Goal: Task Accomplishment & Management: Use online tool/utility

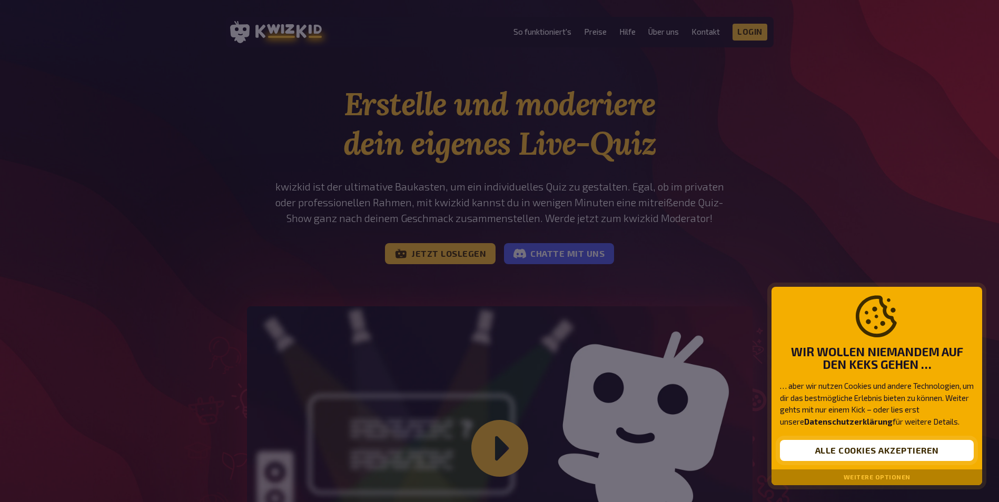
click at [885, 447] on button "Alle Cookies akzeptieren" at bounding box center [877, 450] width 194 height 21
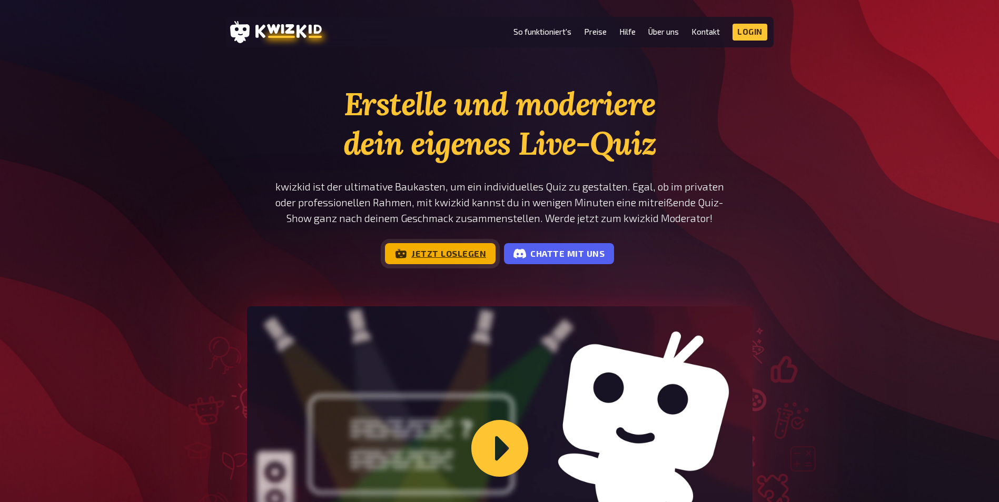
click at [445, 256] on link "Jetzt loslegen" at bounding box center [440, 253] width 111 height 21
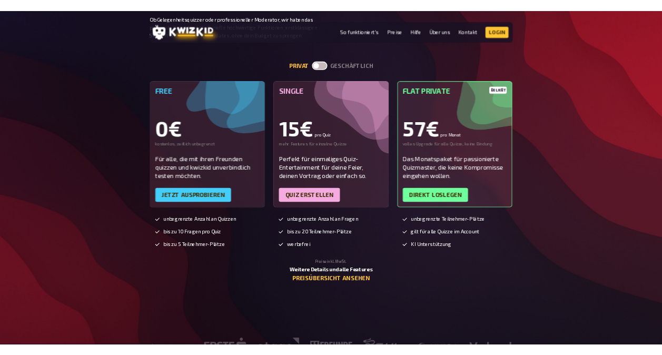
scroll to position [2264, 0]
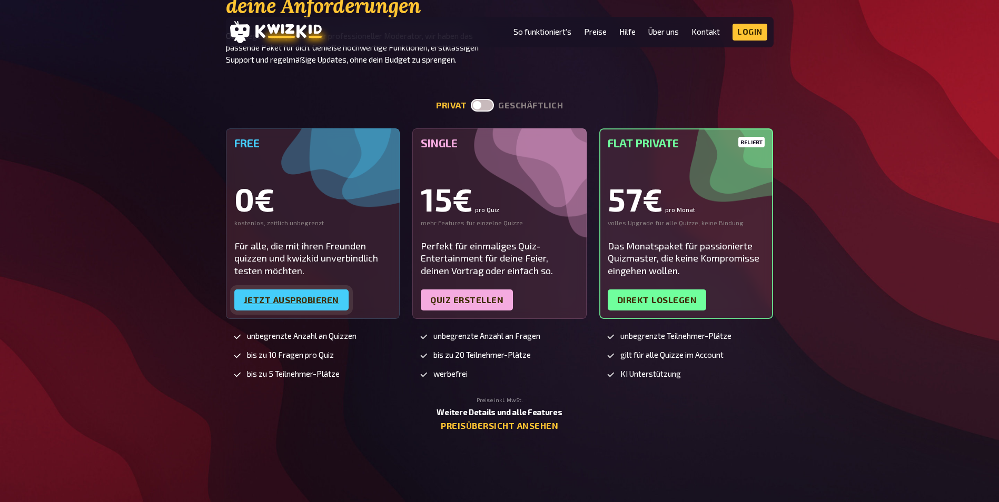
click at [301, 302] on link "Jetzt ausprobieren" at bounding box center [291, 300] width 114 height 21
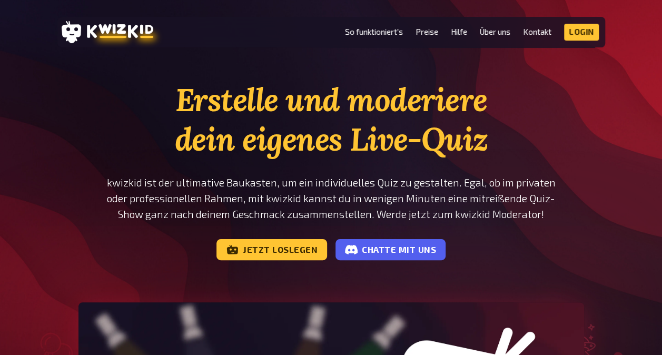
scroll to position [0, 0]
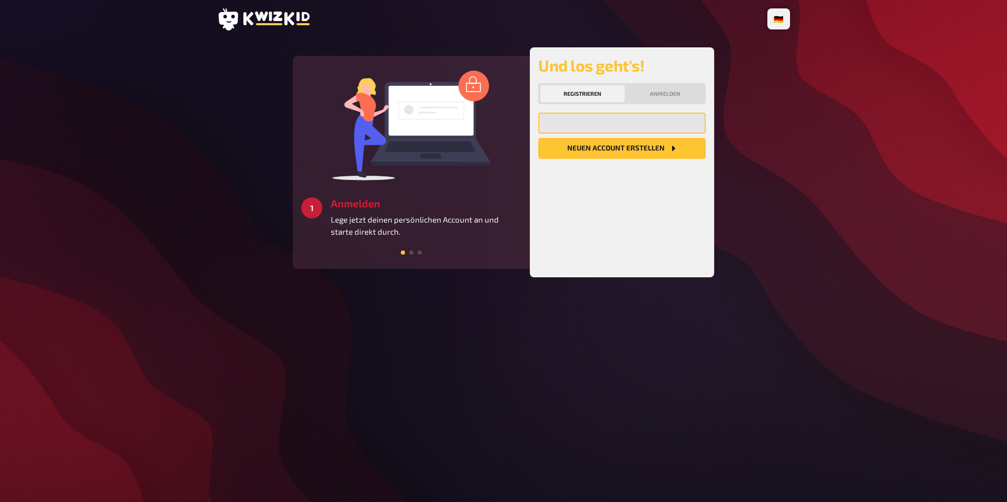
click at [581, 123] on input "email" at bounding box center [621, 123] width 167 height 21
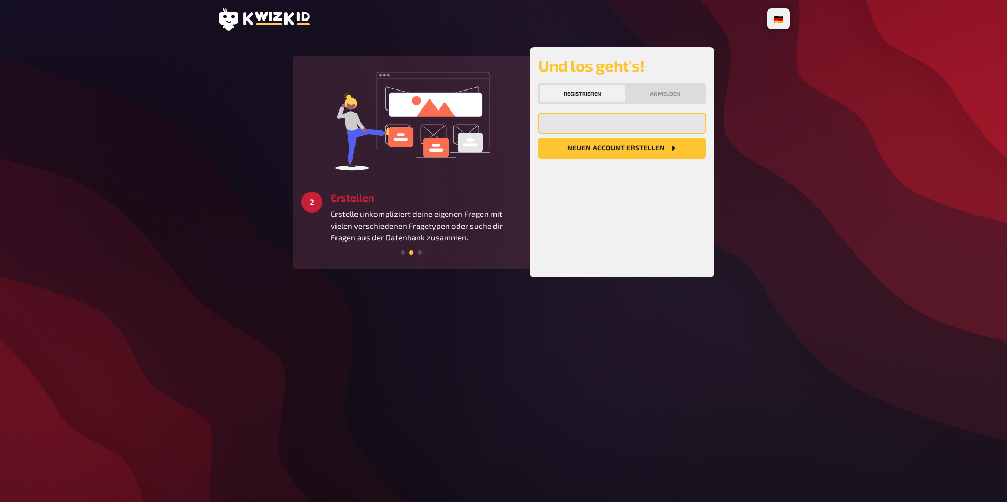
type input "[EMAIL_ADDRESS][DOMAIN_NAME]"
click at [628, 151] on button "Neuen Account Erstellen" at bounding box center [621, 148] width 167 height 21
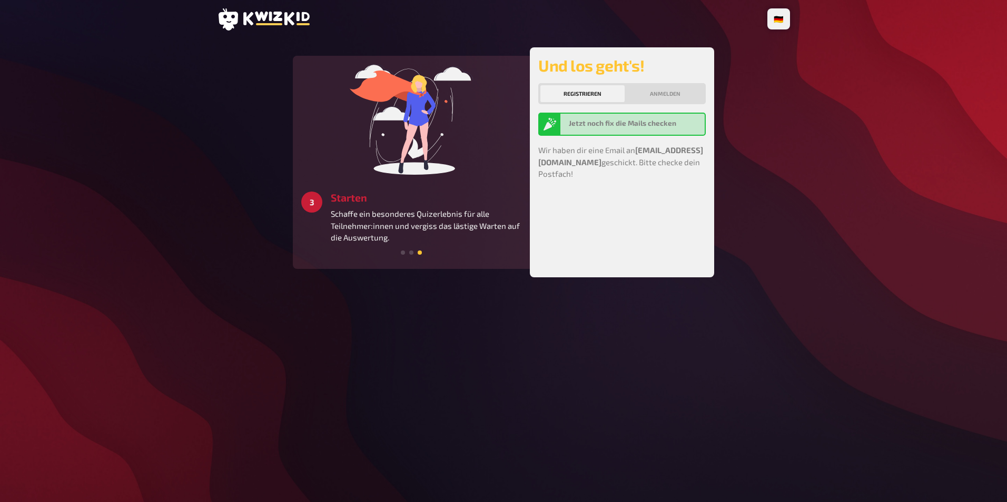
click at [625, 124] on b "Jetzt noch fix die Mails checken" at bounding box center [622, 123] width 107 height 8
click at [626, 206] on div "Und los geht's! Registrieren Anmelden Jetzt noch fix die Mails checken Wir habe…" at bounding box center [621, 162] width 167 height 213
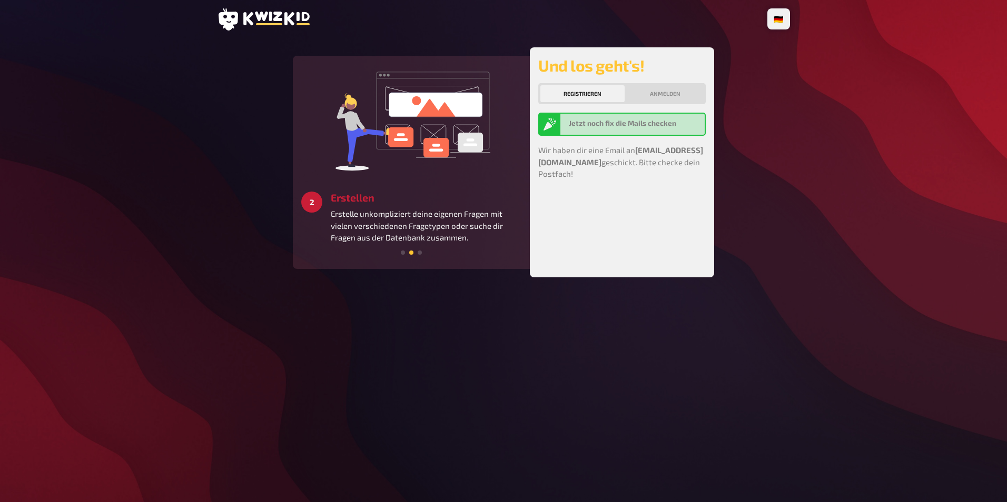
click at [607, 123] on b "Jetzt noch fix die Mails checken" at bounding box center [622, 123] width 107 height 8
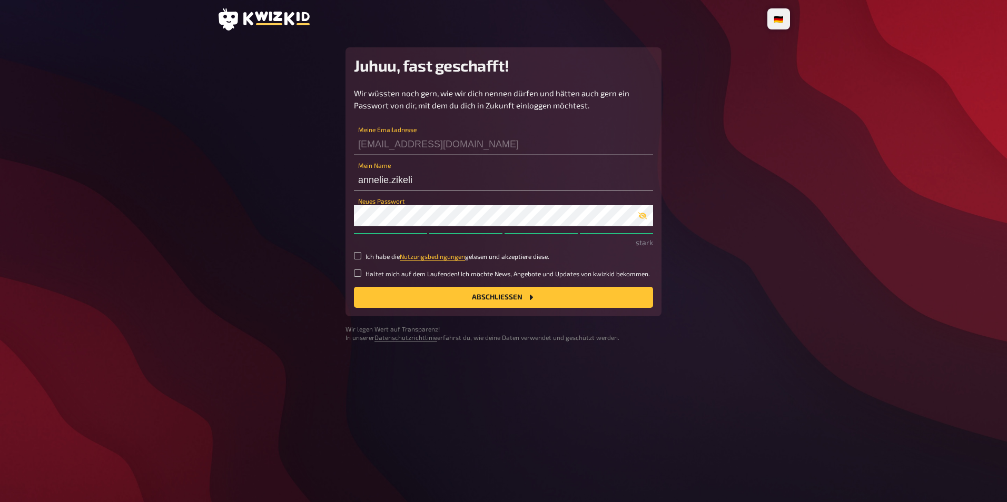
click at [659, 368] on div "🇩🇪 Deutsch 🇬🇧 English 🇳🇱 Nederlands Juhuu, fast geschafft! Wir wüssten noch ger…" at bounding box center [503, 251] width 590 height 502
click at [497, 296] on button "Abschließen" at bounding box center [503, 297] width 299 height 21
click at [361, 251] on div "Wir wüssten noch gern, wie wir dich nennen dürfen und hätten auch gern ein Pass…" at bounding box center [503, 197] width 299 height 221
click at [350, 251] on div "Juhuu, fast geschafft! Wir wüssten noch gern, wie wir dich nennen dürfen und hä…" at bounding box center [503, 181] width 316 height 269
click at [361, 254] on input "Ich habe die Nutzungsbedingungen gelesen und akzeptiere diese." at bounding box center [357, 255] width 7 height 7
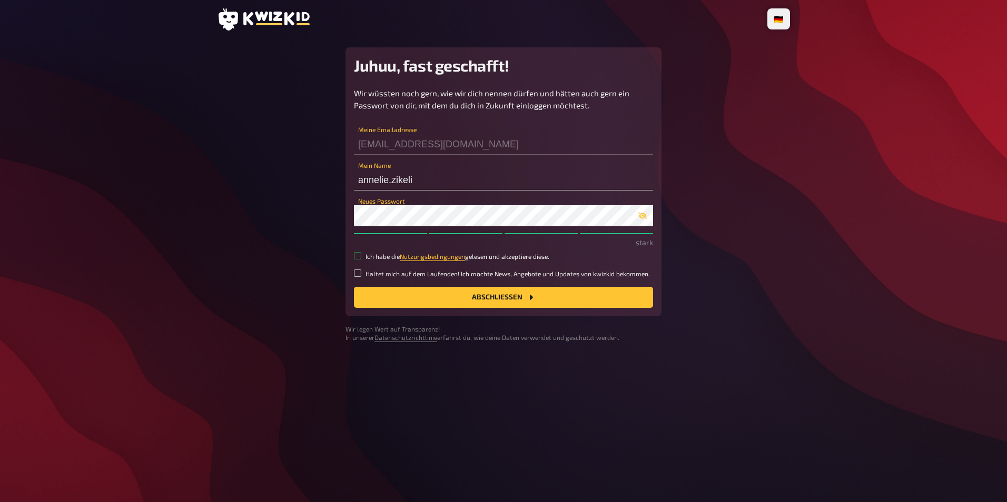
checkbox input "true"
click at [491, 302] on button "Abschließen" at bounding box center [503, 297] width 299 height 21
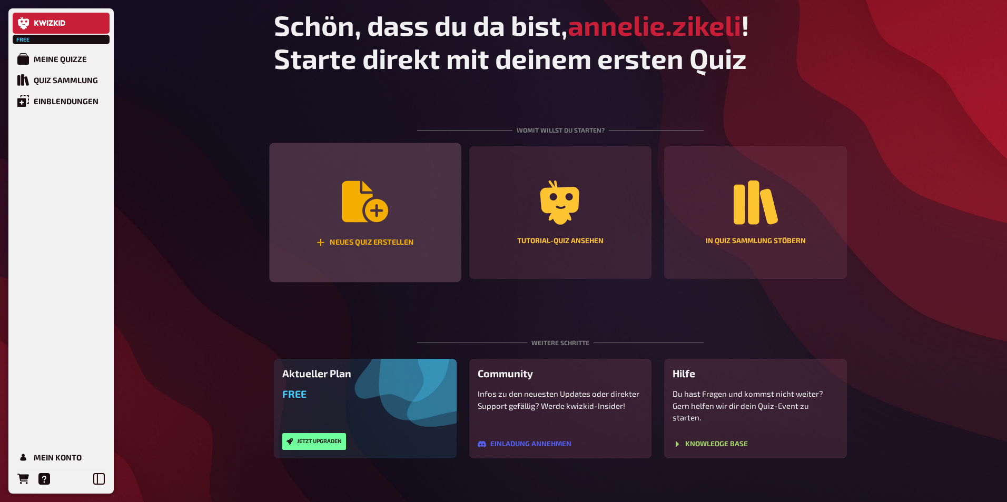
click at [384, 234] on div "Neues Quiz erstellen" at bounding box center [365, 213] width 192 height 140
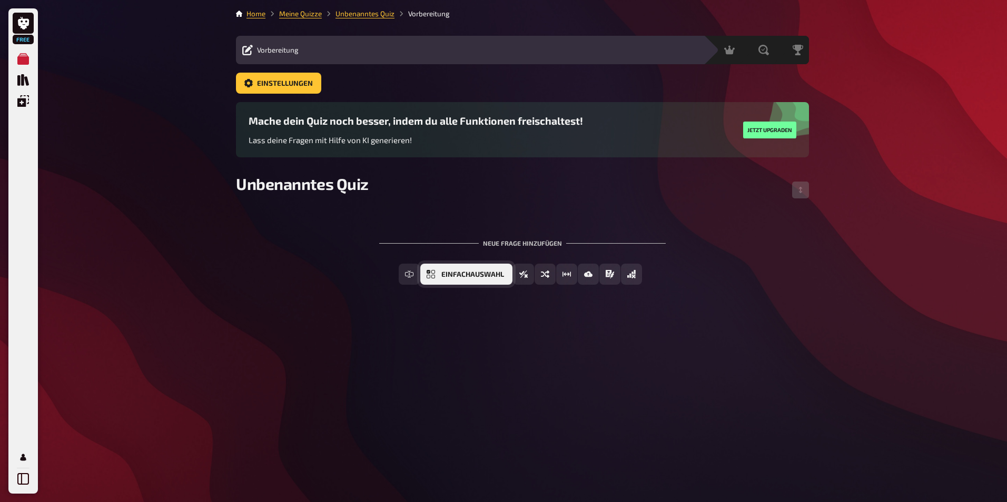
click at [432, 275] on icon "Einfachauswahl" at bounding box center [430, 274] width 8 height 8
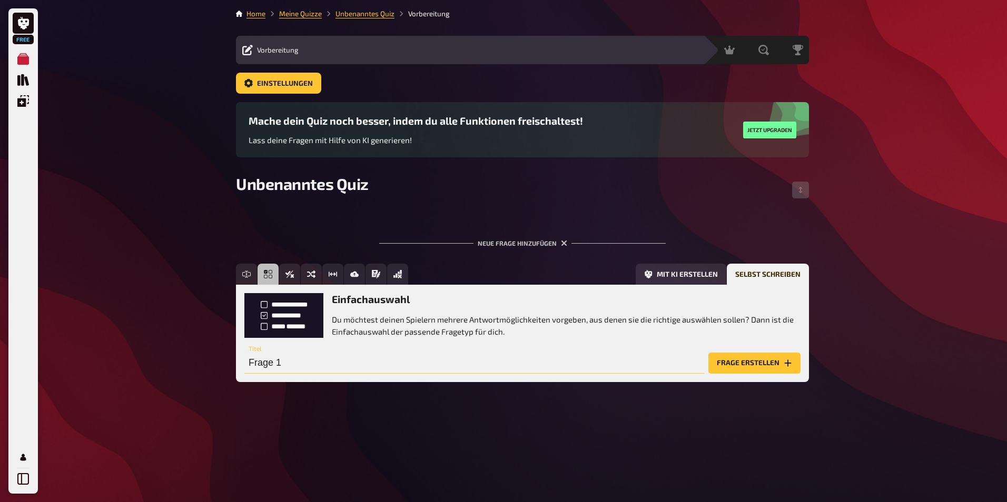
click at [287, 360] on input "Frage 1" at bounding box center [474, 363] width 460 height 21
type input "Wie viele Quadratmeter Büro & Eventfläche besitzt der EUREF-Campus Düsseldorf?"
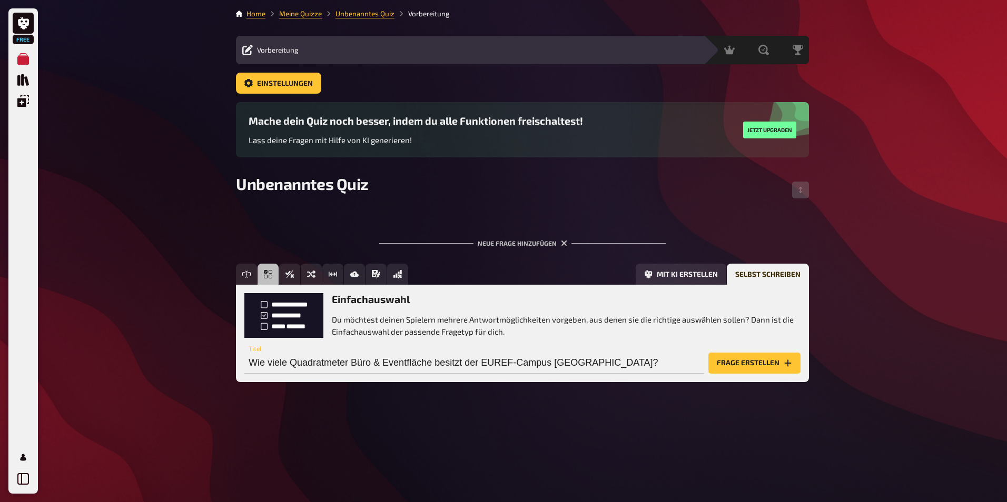
click at [765, 363] on button "Frage erstellen" at bounding box center [754, 363] width 92 height 21
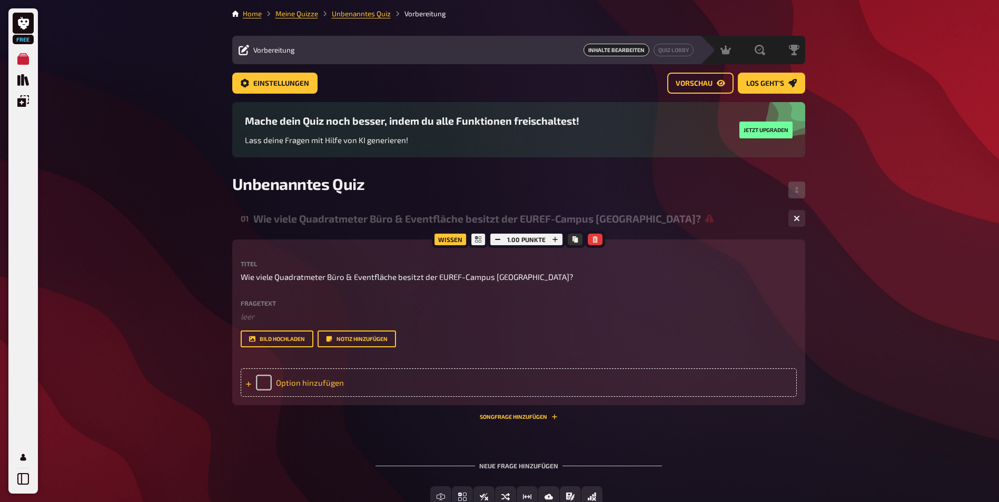
click at [255, 385] on div "Option hinzufügen" at bounding box center [519, 383] width 556 height 28
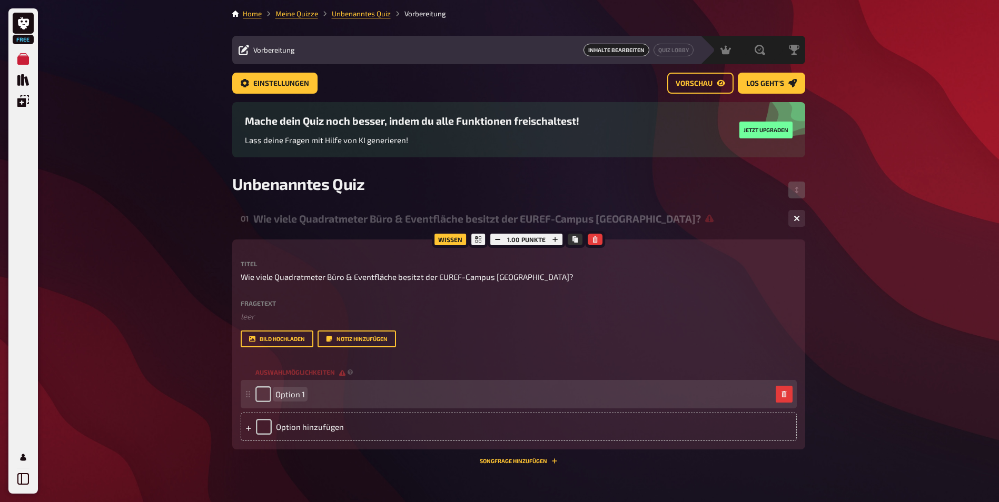
click at [309, 391] on div "Option 1" at bounding box center [513, 394] width 516 height 16
click at [262, 398] on input "checkbox" at bounding box center [263, 394] width 16 height 16
checkbox input "true"
click at [317, 402] on div "Option 1" at bounding box center [513, 394] width 516 height 16
click at [315, 396] on div "Option 1" at bounding box center [513, 394] width 516 height 16
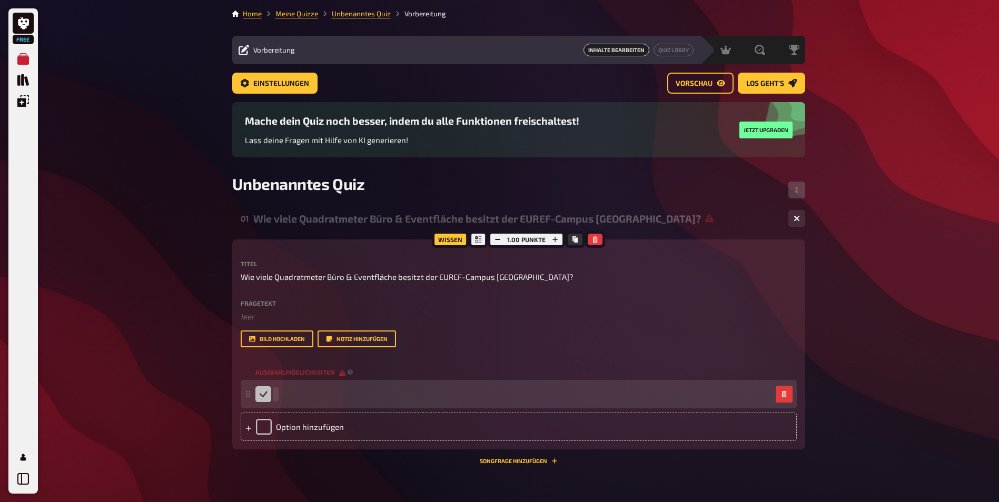
checkbox input "false"
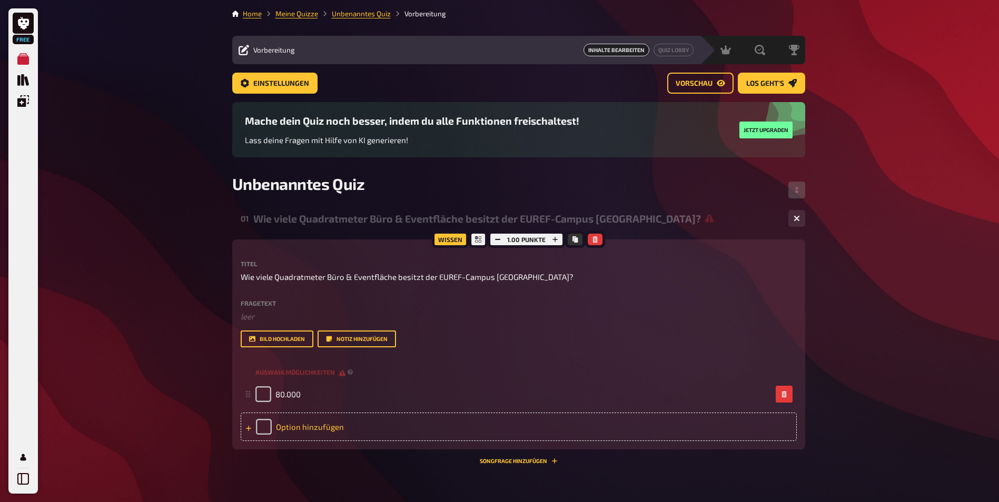
click at [334, 419] on div "Option hinzufügen" at bounding box center [519, 427] width 556 height 28
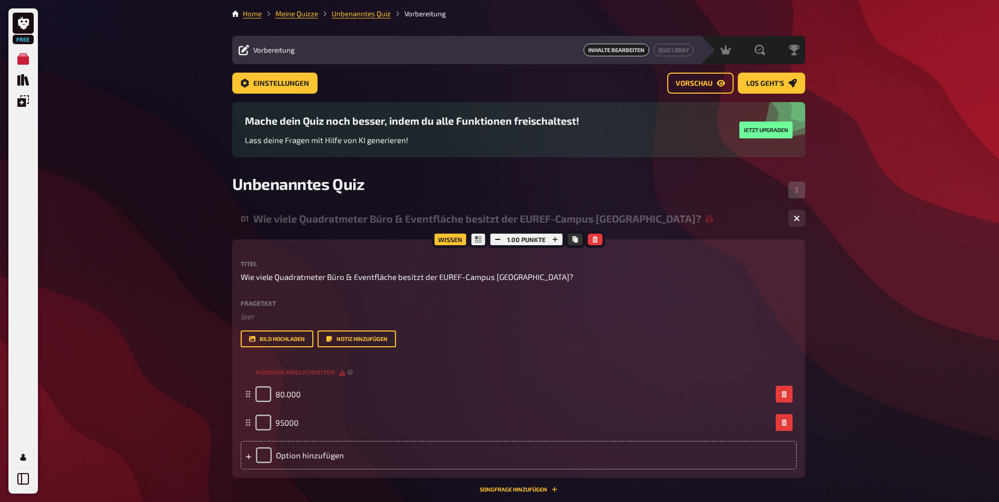
click at [333, 440] on div "Auswahlmöglichkeiten 80.000 95000 To pick up a draggable item, press the space …" at bounding box center [519, 416] width 556 height 105
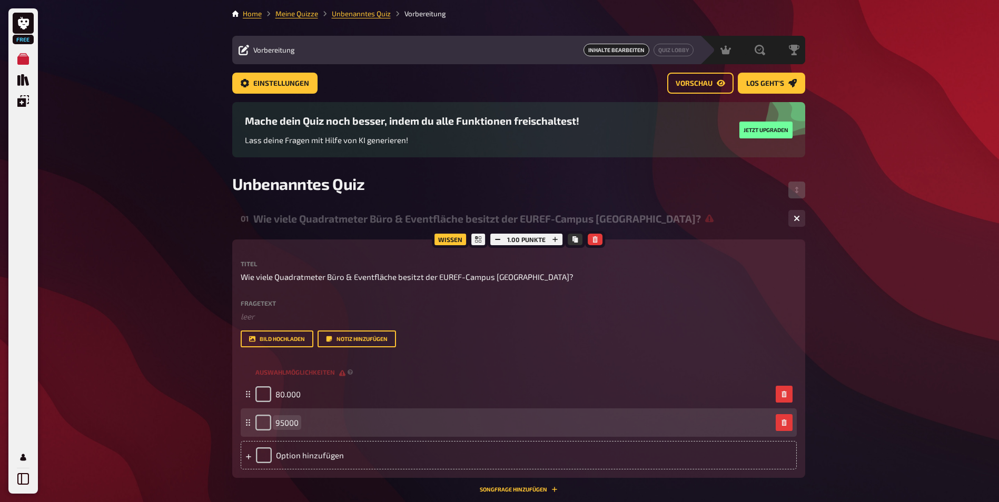
click at [282, 420] on span "95000" at bounding box center [286, 422] width 23 height 9
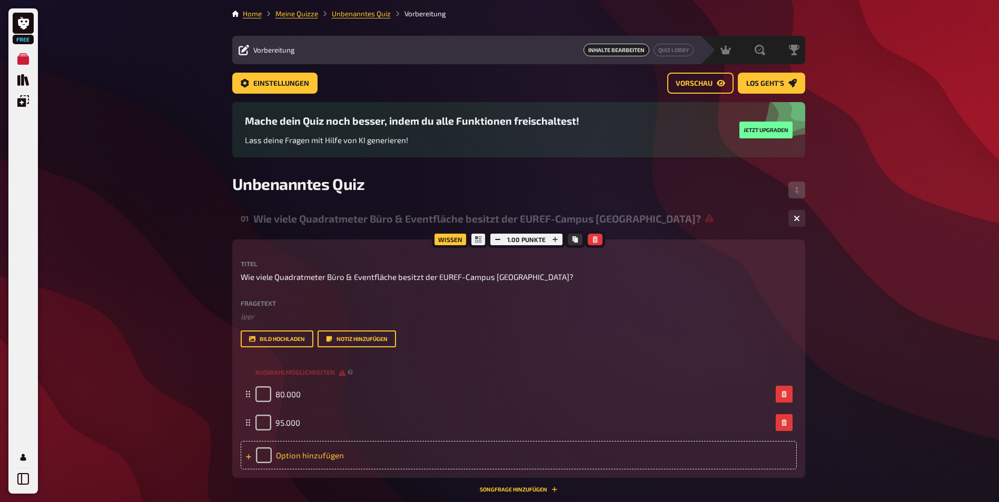
click at [340, 450] on div "Option hinzufügen" at bounding box center [519, 455] width 556 height 28
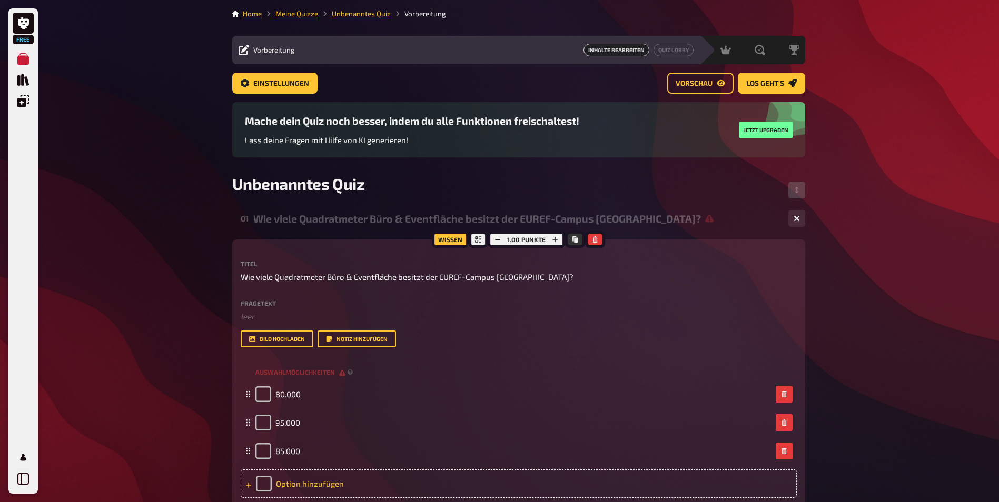
click at [337, 486] on div "Option hinzufügen" at bounding box center [519, 484] width 556 height 28
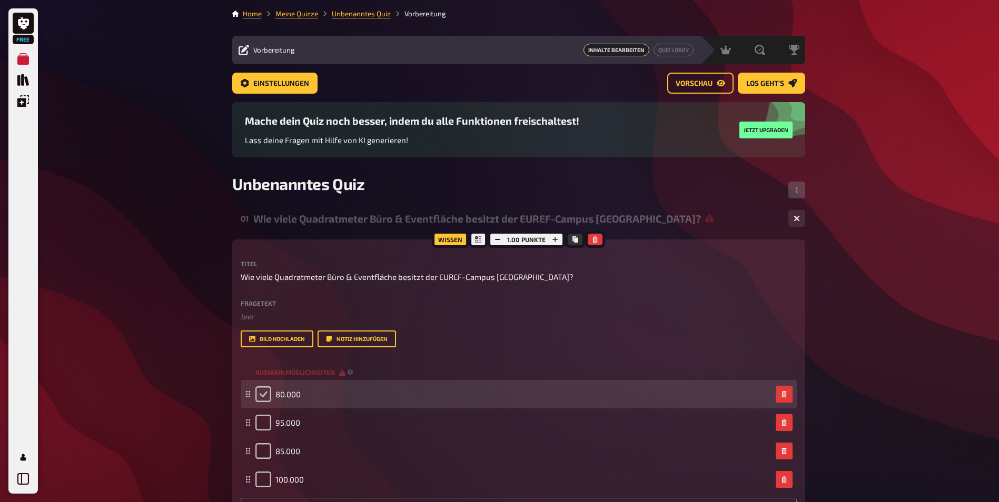
click at [269, 399] on input "checkbox" at bounding box center [263, 394] width 16 height 16
checkbox input "true"
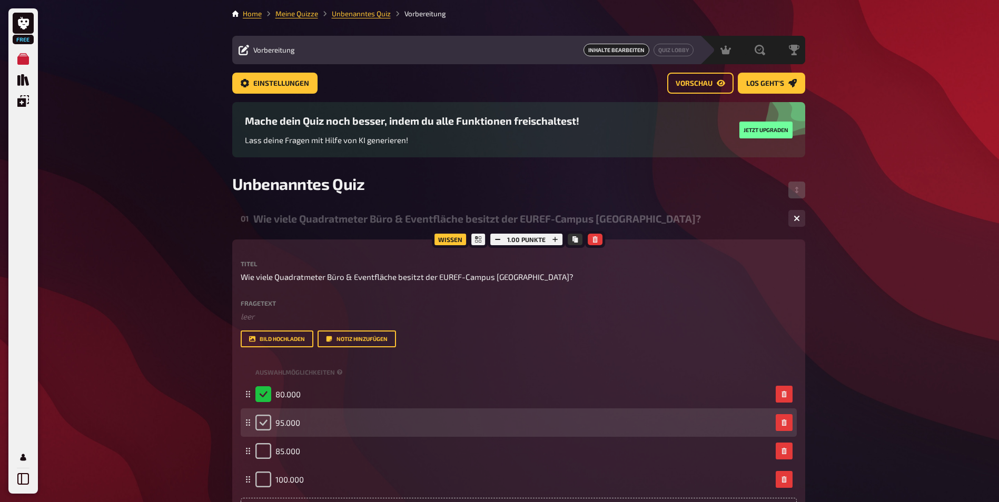
click at [264, 425] on input "checkbox" at bounding box center [263, 423] width 16 height 16
checkbox input "true"
checkbox input "false"
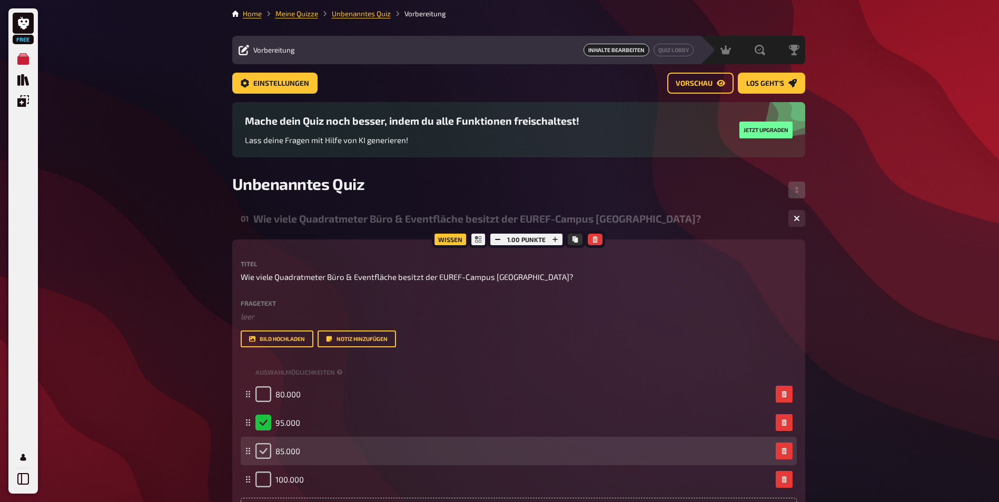
click at [261, 452] on input "checkbox" at bounding box center [263, 451] width 16 height 16
checkbox input "true"
checkbox input "false"
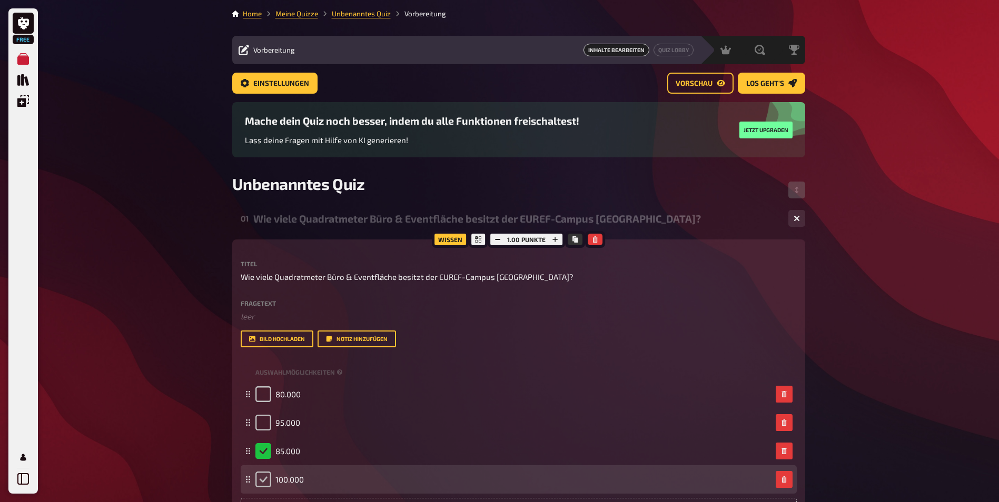
click at [262, 479] on input "checkbox" at bounding box center [263, 480] width 16 height 16
checkbox input "true"
checkbox input "false"
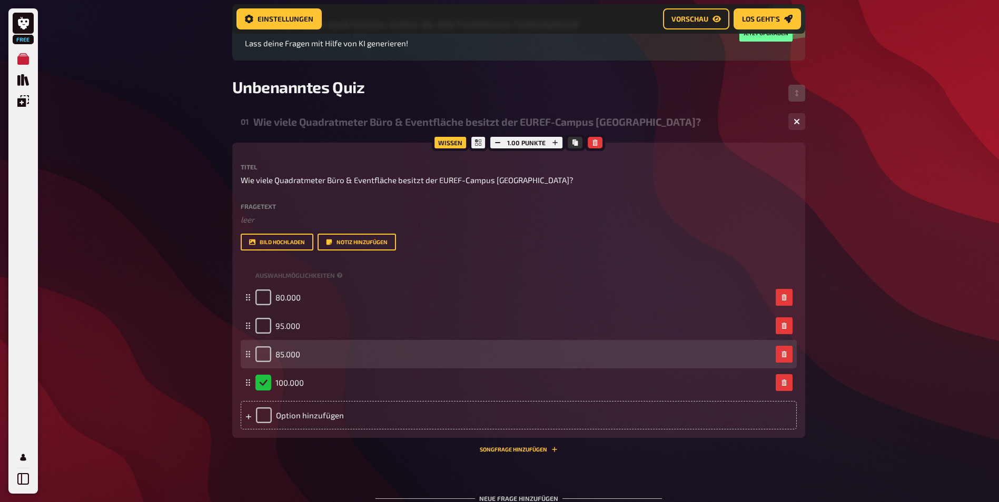
scroll to position [114, 0]
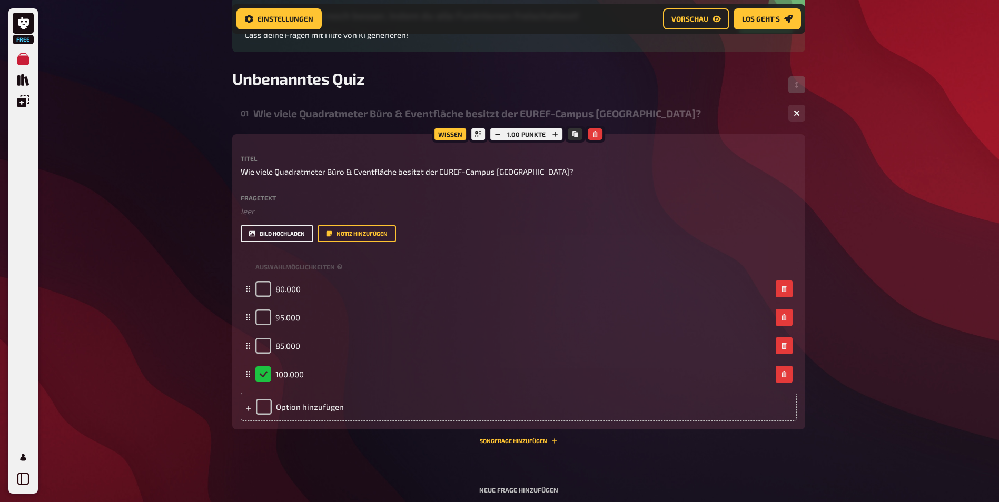
click at [283, 233] on button "Bild hochladen" at bounding box center [277, 233] width 73 height 17
click at [264, 234] on button "Bild hochladen" at bounding box center [277, 233] width 73 height 17
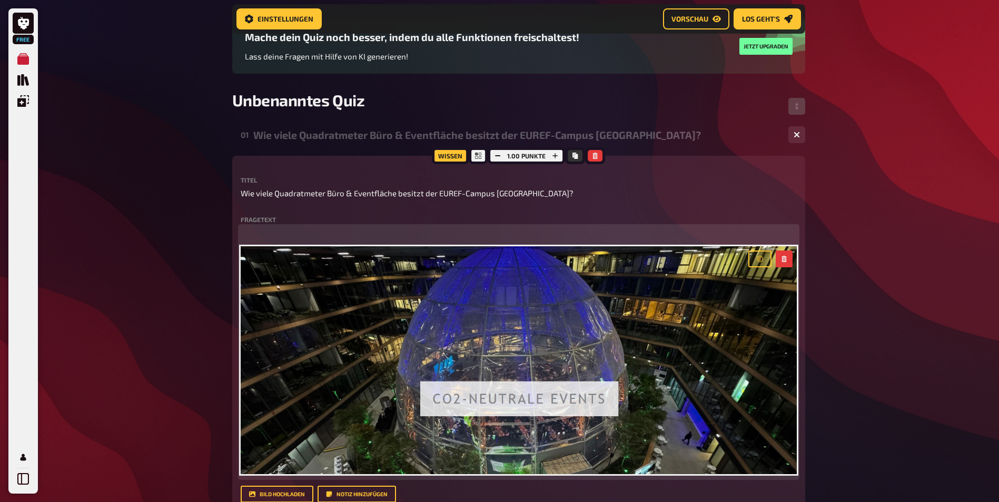
scroll to position [81, 0]
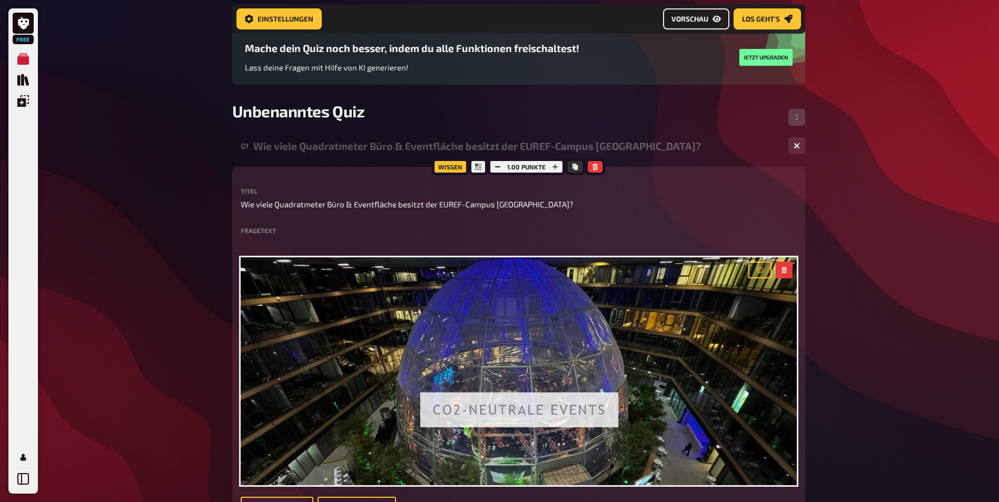
click at [681, 19] on span "Vorschau" at bounding box center [689, 18] width 37 height 7
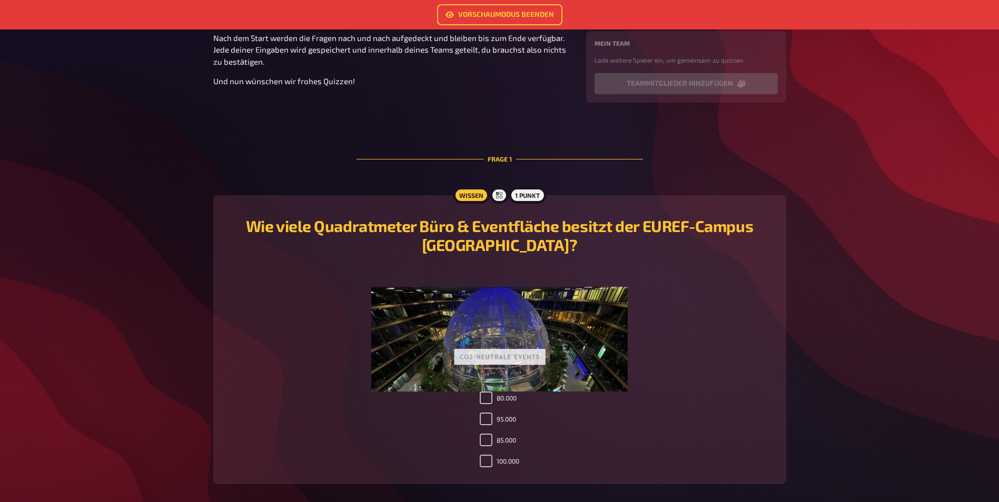
scroll to position [172, 0]
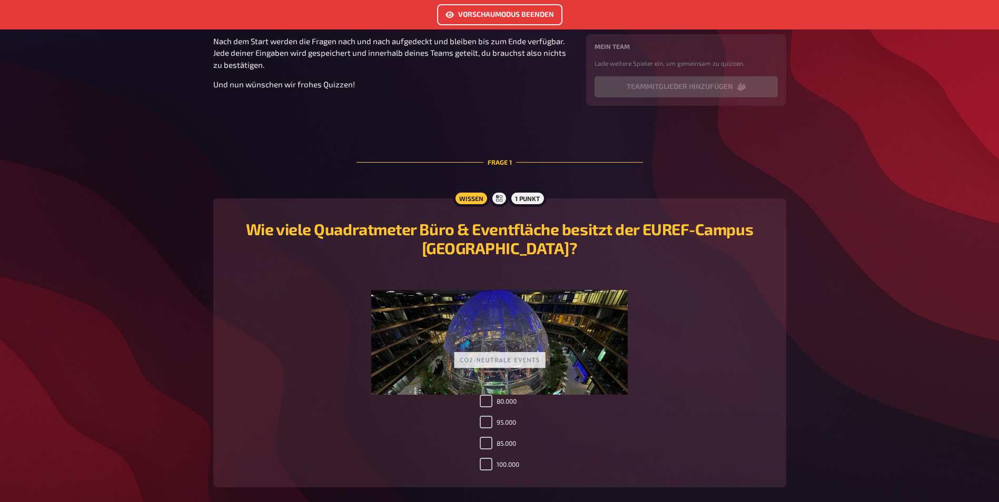
click at [521, 19] on link "Vorschaumodus beenden" at bounding box center [499, 14] width 125 height 21
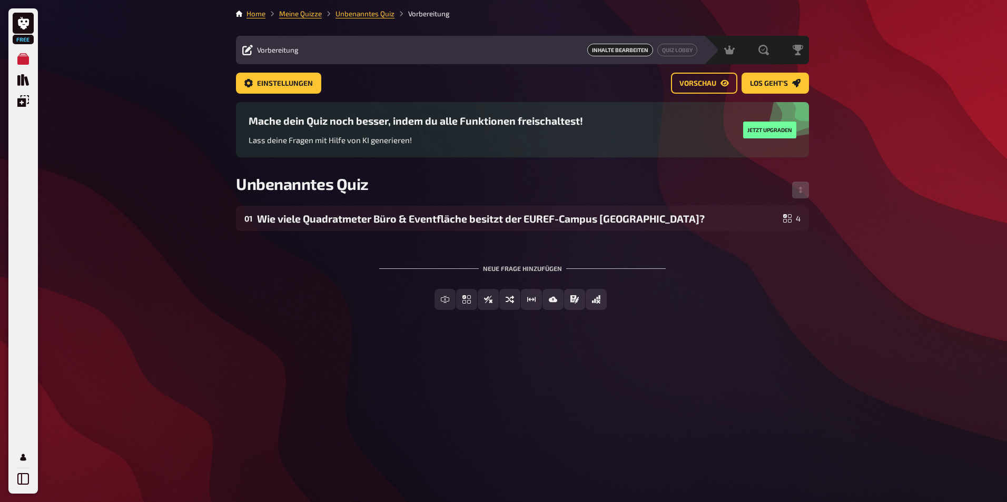
click at [503, 264] on div "Neue Frage hinzufügen" at bounding box center [522, 264] width 286 height 33
click at [664, 353] on div "Home Meine Quizze Unbenanntes Quiz Vorbereitung Vorbereitung Inhalte Bearbeiten…" at bounding box center [522, 251] width 590 height 502
click at [462, 299] on button "Wahr / Falsch" at bounding box center [487, 299] width 83 height 21
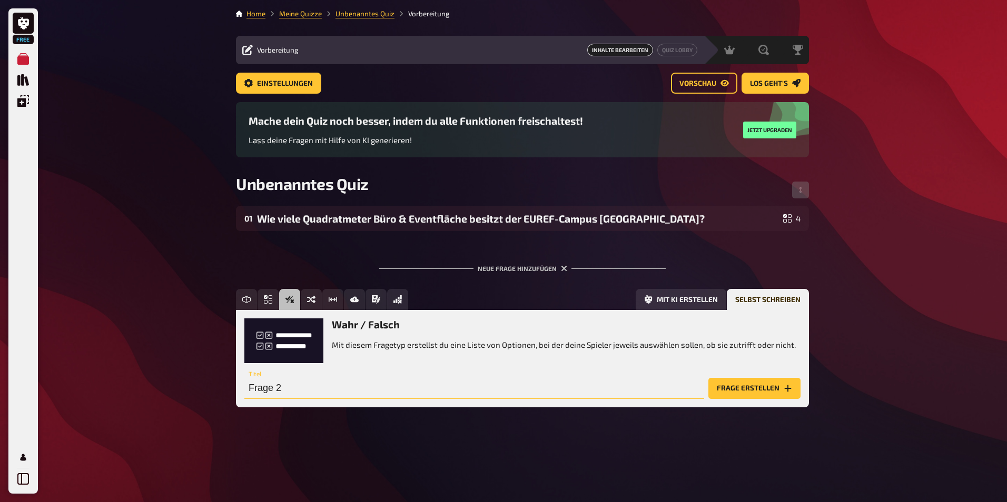
click at [303, 384] on input "Frage 2" at bounding box center [474, 388] width 460 height 21
type input "S"
click at [277, 383] on input "text" at bounding box center [474, 388] width 460 height 21
type input "Wie viele Mitarbeiter sind am Schneider Electric Standort Düsseldorf?"
click at [754, 381] on button "Frage erstellen" at bounding box center [754, 388] width 92 height 21
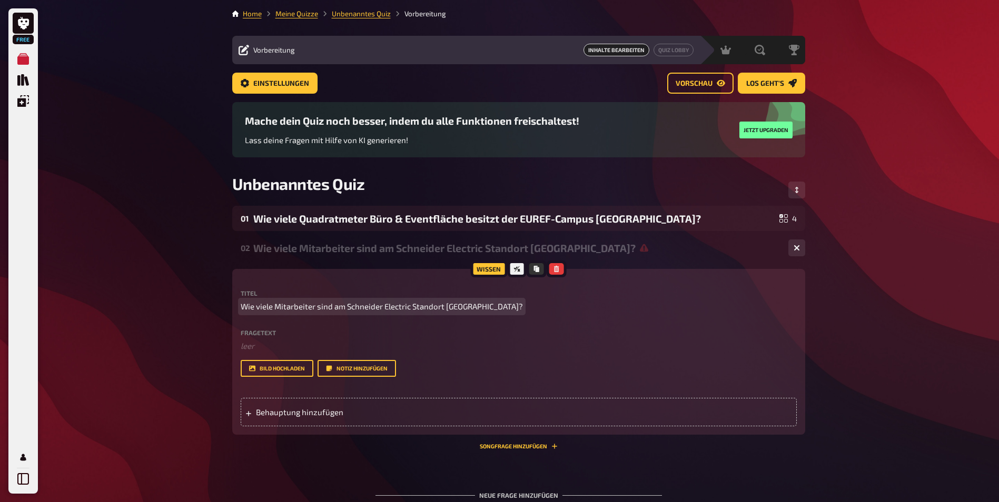
click at [262, 303] on span "Wie viele Mitarbeiter sind am Schneider Electric Standort Düsseldorf?" at bounding box center [382, 307] width 282 height 12
click at [243, 308] on span "Wie viele Mitarbeiter sind am Schneider Electric Standort Düsseldorf?" at bounding box center [382, 307] width 282 height 12
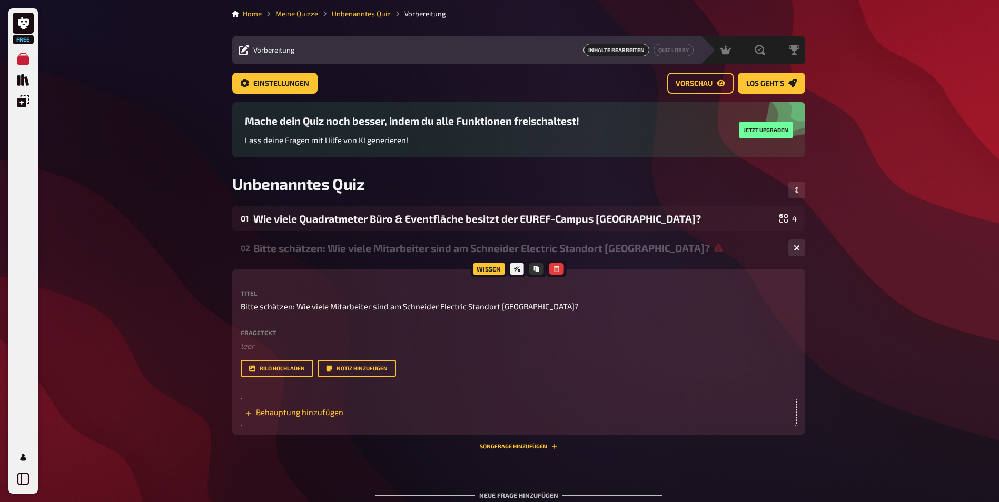
click at [308, 412] on span "Behauptung hinzufügen" at bounding box center [338, 412] width 164 height 9
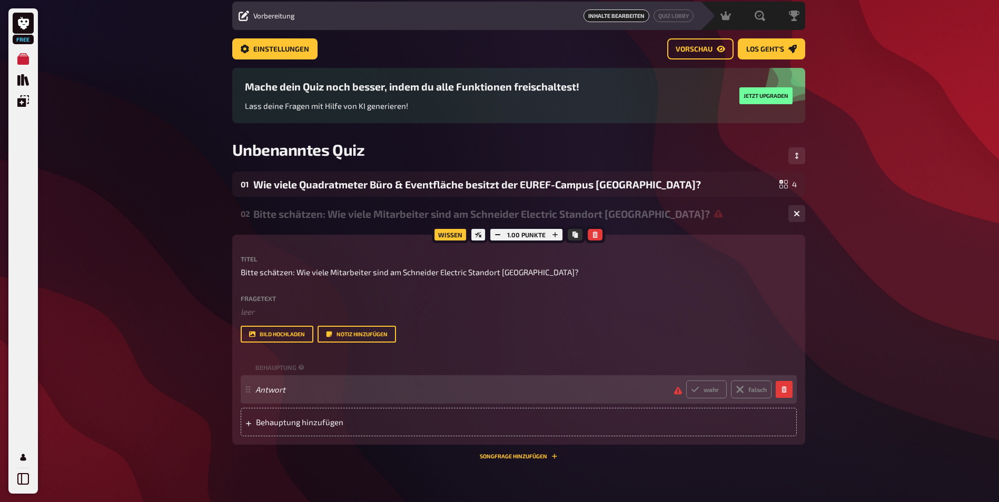
scroll to position [53, 0]
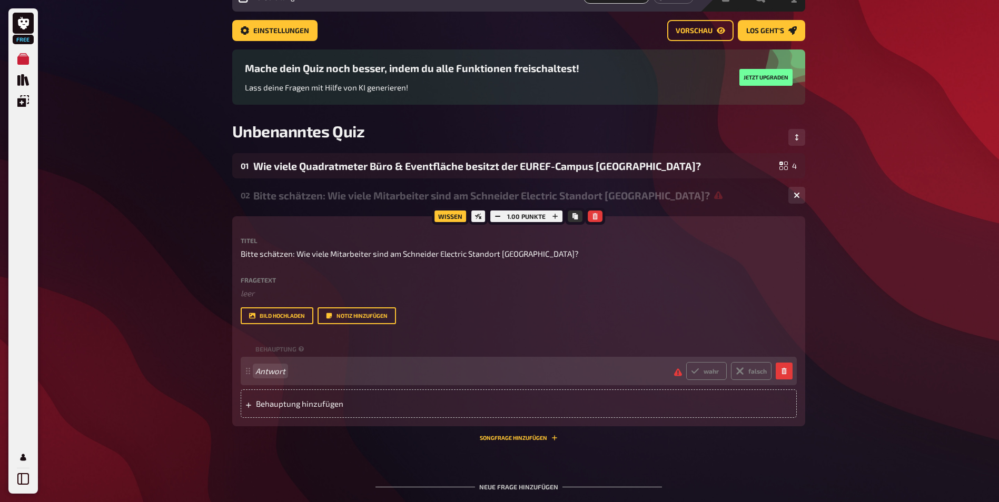
click at [291, 367] on span "Antwort" at bounding box center [460, 370] width 410 height 9
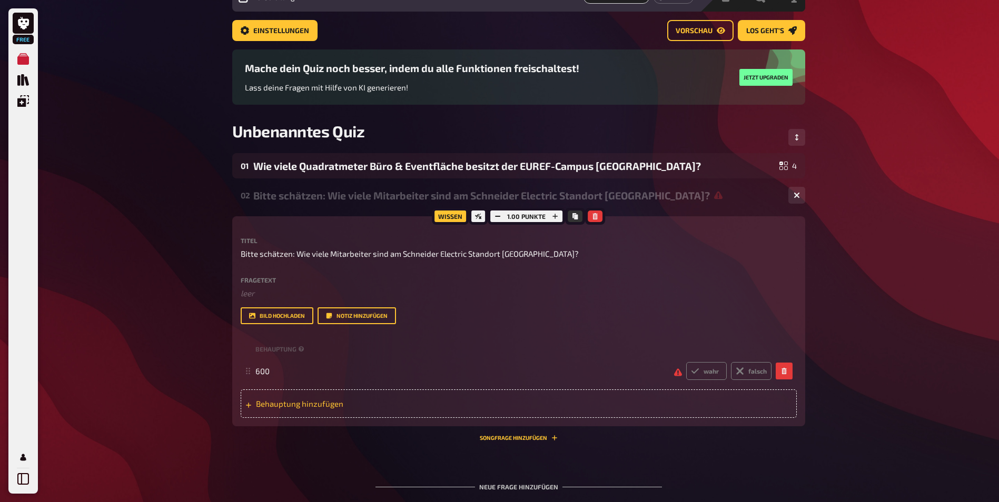
click at [309, 405] on span "Behauptung hinzufügen" at bounding box center [338, 403] width 164 height 9
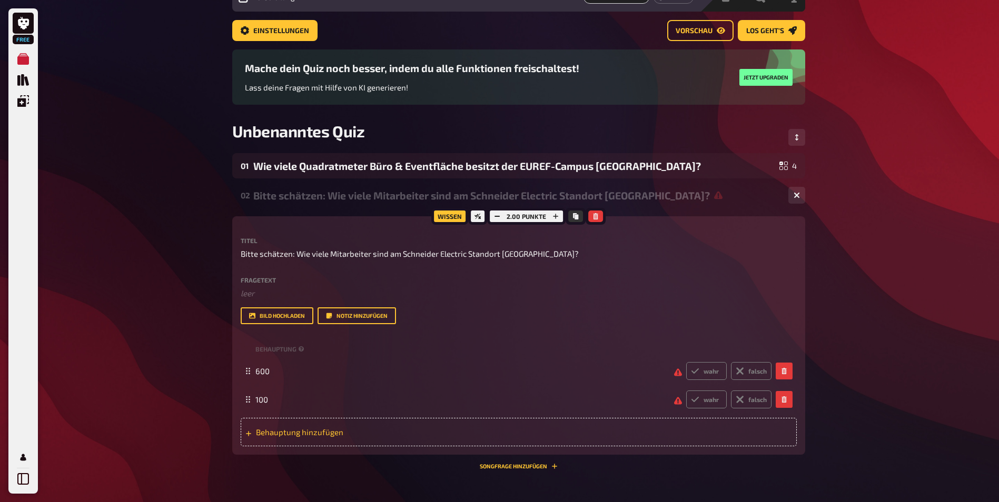
click at [296, 433] on span "Behauptung hinzufügen" at bounding box center [338, 432] width 164 height 9
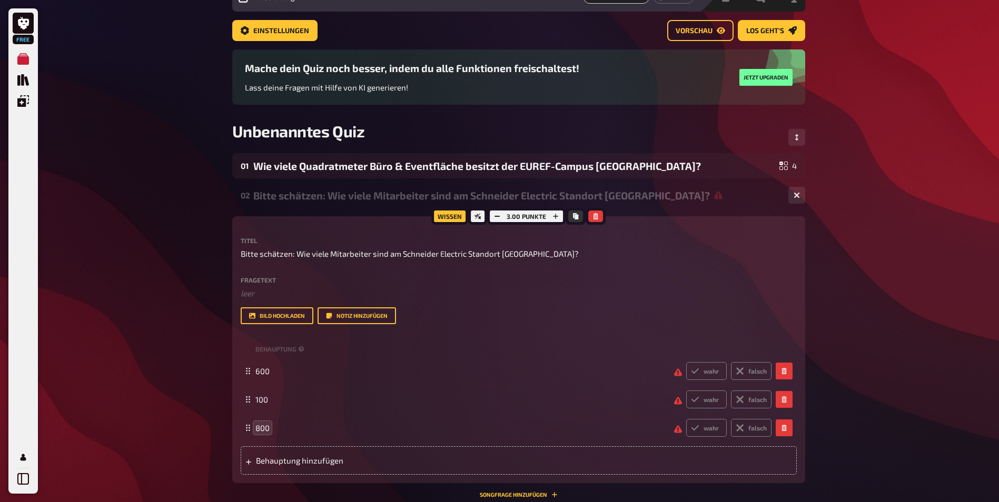
click at [921, 398] on div "Free Meine Quizze Quiz Sammlung Einblendungen Mein Konto Home Meine Quizze Unbe…" at bounding box center [499, 300] width 999 height 706
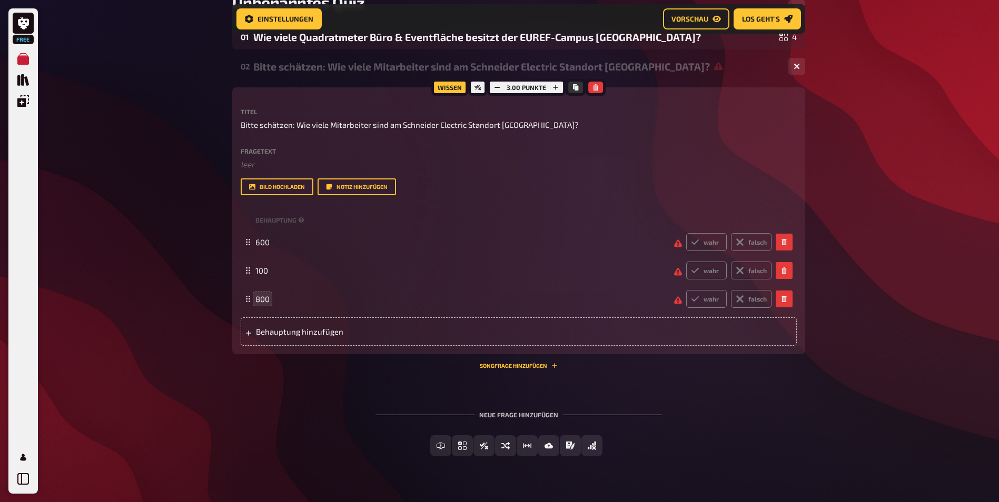
scroll to position [212, 0]
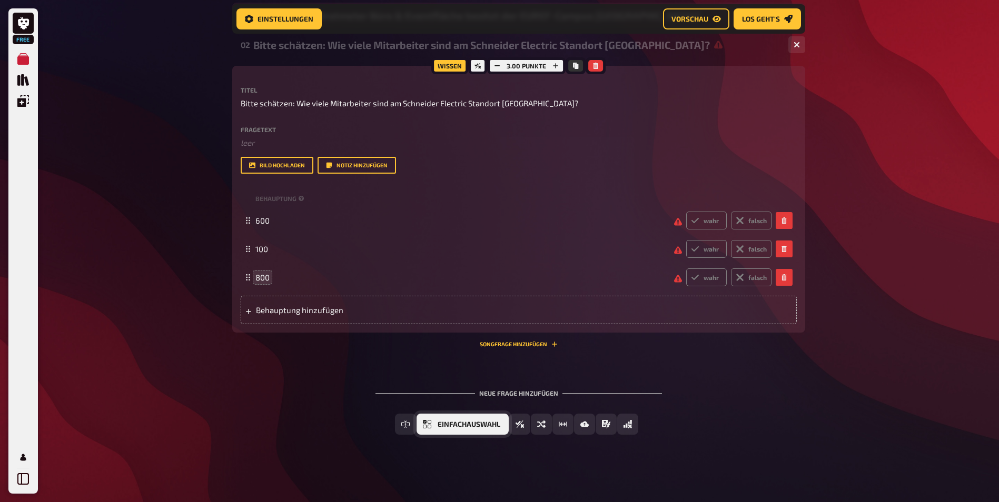
click at [441, 425] on span "Einfachauswahl" at bounding box center [469, 424] width 63 height 7
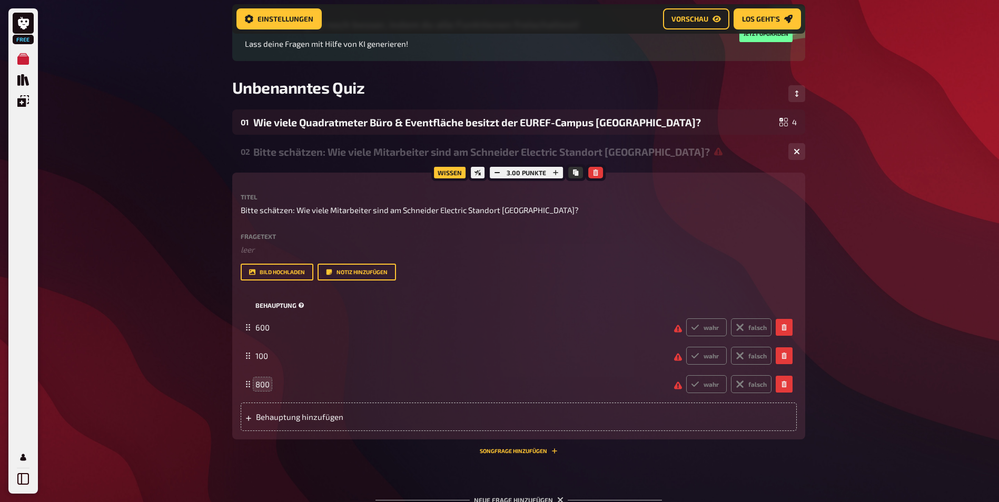
scroll to position [98, 0]
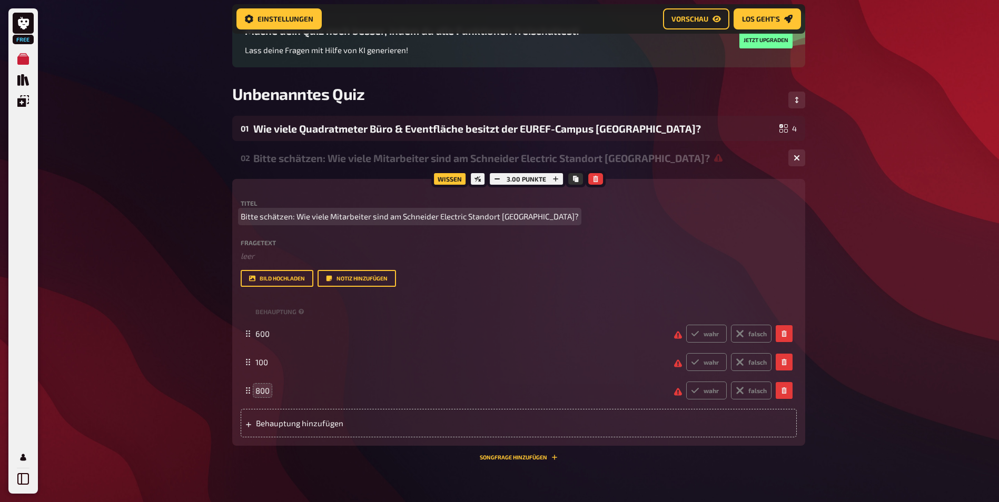
click at [295, 217] on span "Bitte schätzen: Wie viele Mitarbeiter sind am Schneider Electric Standort Düsse…" at bounding box center [410, 217] width 338 height 12
drag, startPoint x: 295, startPoint y: 215, endPoint x: 223, endPoint y: 215, distance: 72.1
click at [224, 215] on div "Home Meine Quizze Unbenanntes Quiz Vorbereitung Vorbereitung Inhalte Bearbeiten…" at bounding box center [519, 307] width 590 height 811
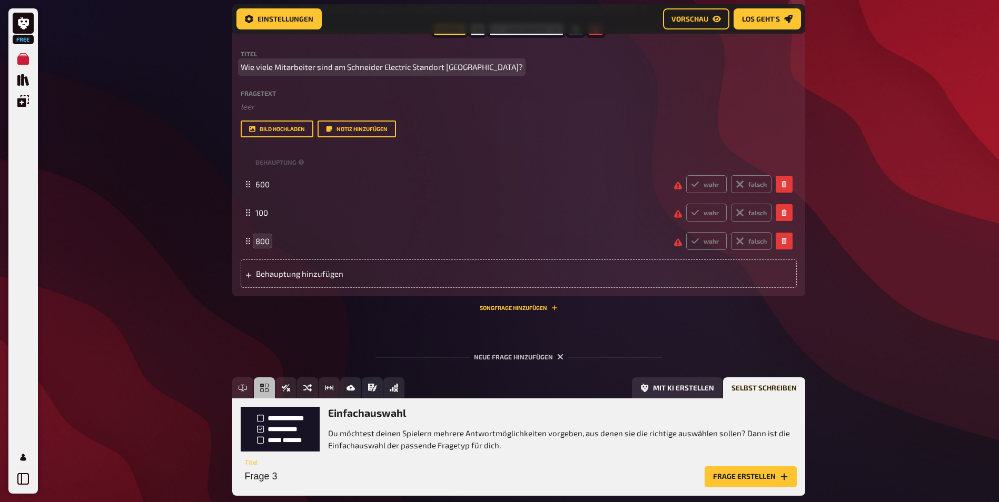
scroll to position [309, 0]
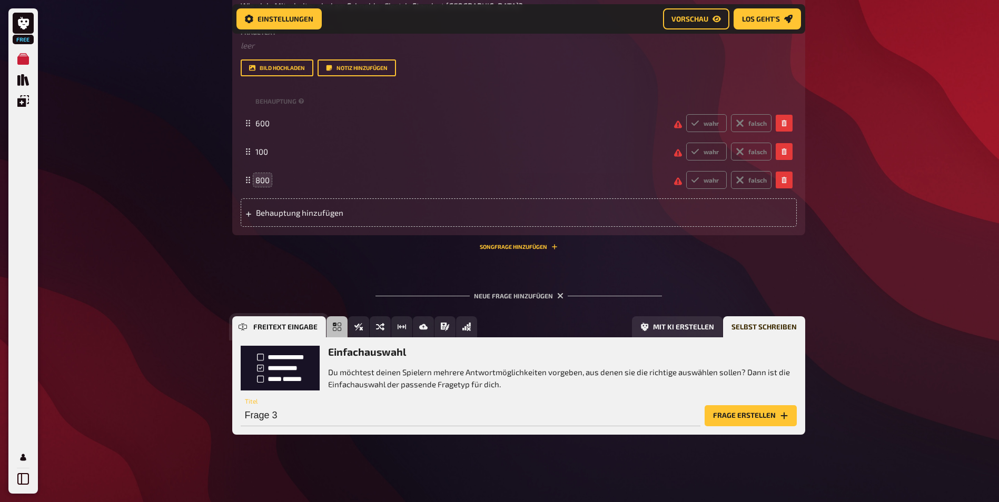
click at [240, 331] on icon "Freitext Eingabe" at bounding box center [243, 327] width 8 height 8
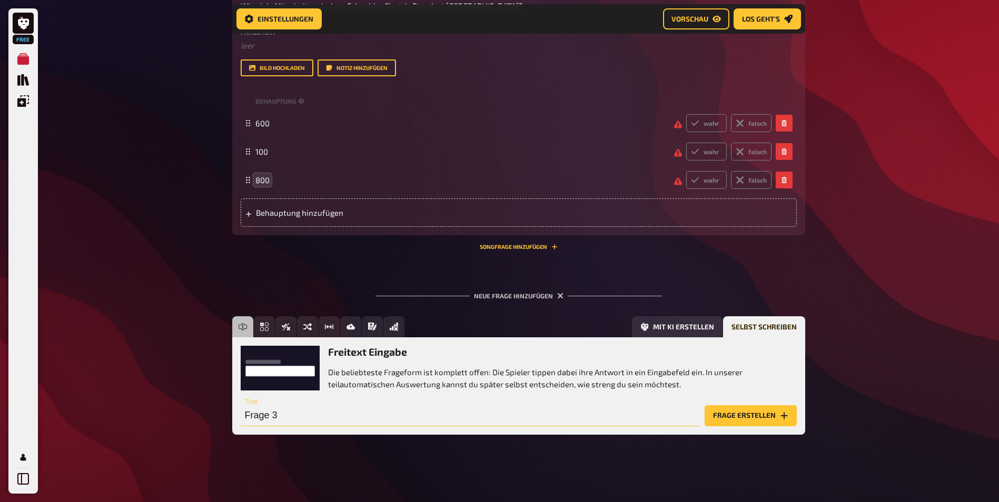
click at [373, 419] on input "Frage 3" at bounding box center [471, 415] width 460 height 21
click at [362, 412] on input "Frage 3" at bounding box center [471, 415] width 460 height 21
type input "F"
click at [468, 418] on input "Wie heißt der CEO der Schneider Electric DACH-ZOne?" at bounding box center [471, 415] width 460 height 21
type input "Wie heißt der CEO der Schneider Electric DACH-Zone?"
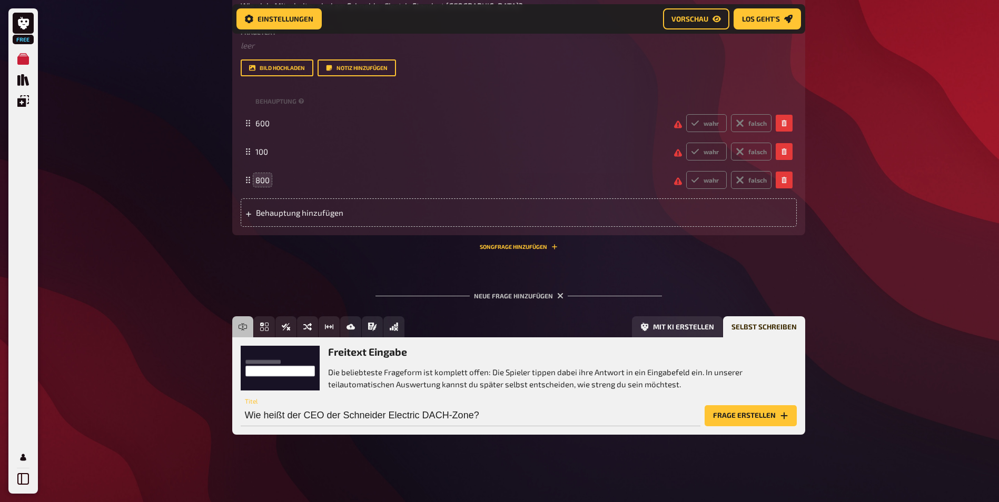
click at [767, 418] on button "Frage erstellen" at bounding box center [750, 415] width 92 height 21
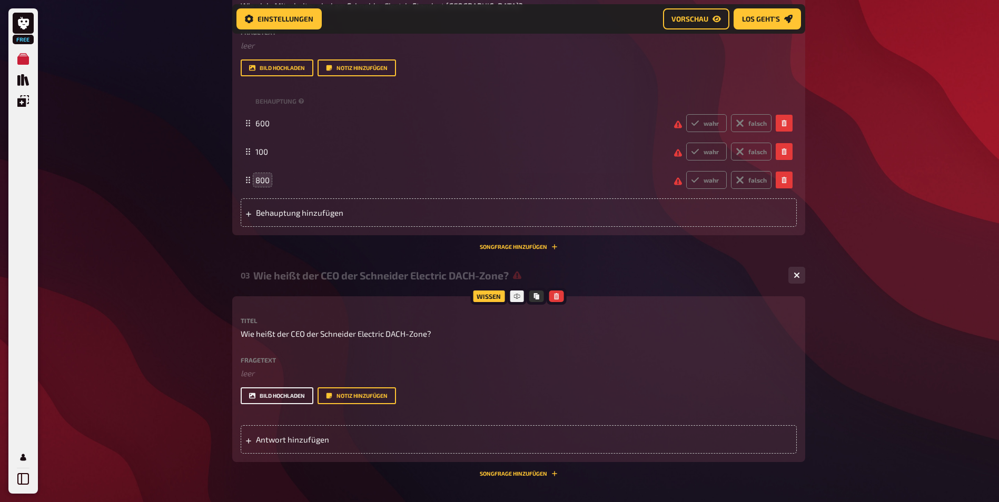
click at [280, 394] on button "Bild hochladen" at bounding box center [277, 396] width 73 height 17
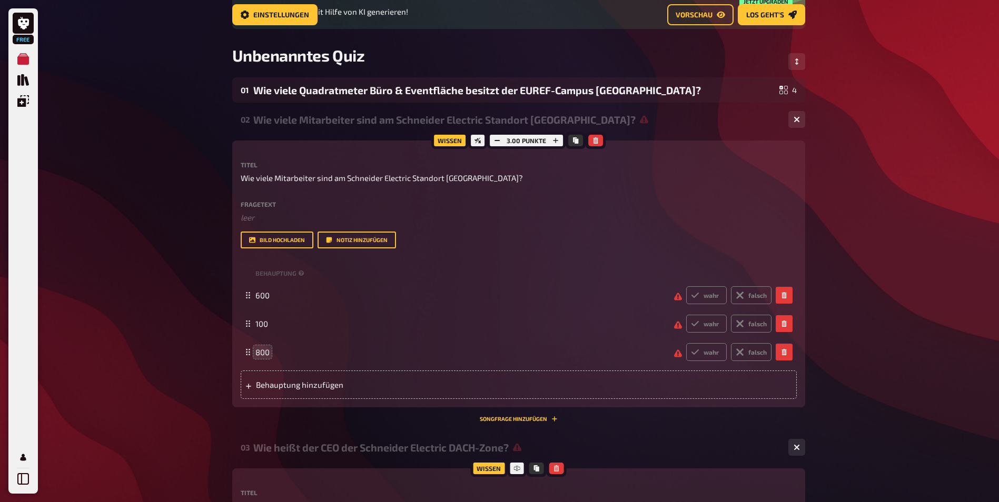
scroll to position [46, 0]
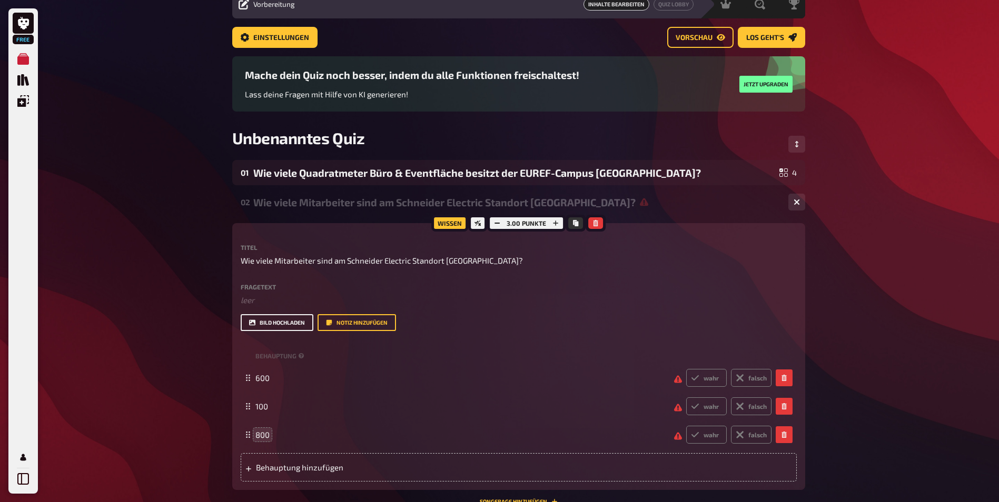
click at [286, 326] on button "Bild hochladen" at bounding box center [277, 322] width 73 height 17
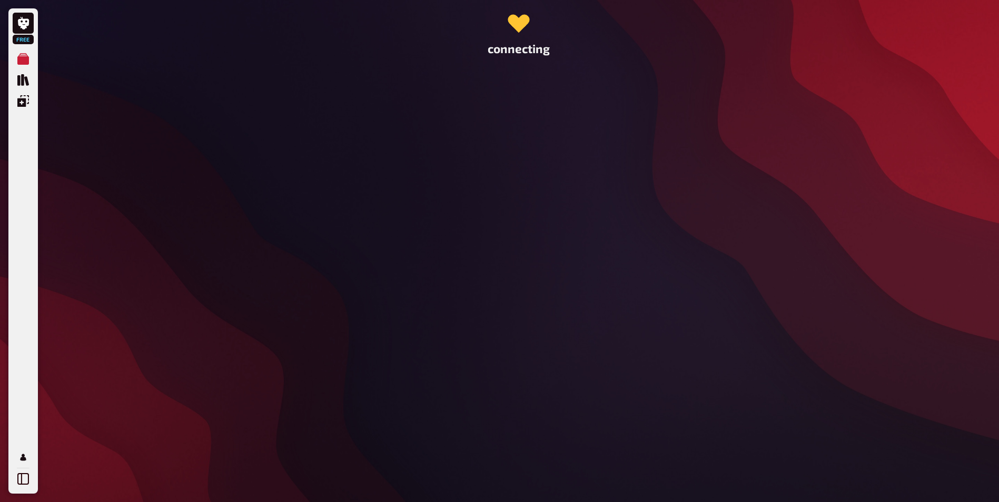
scroll to position [0, 0]
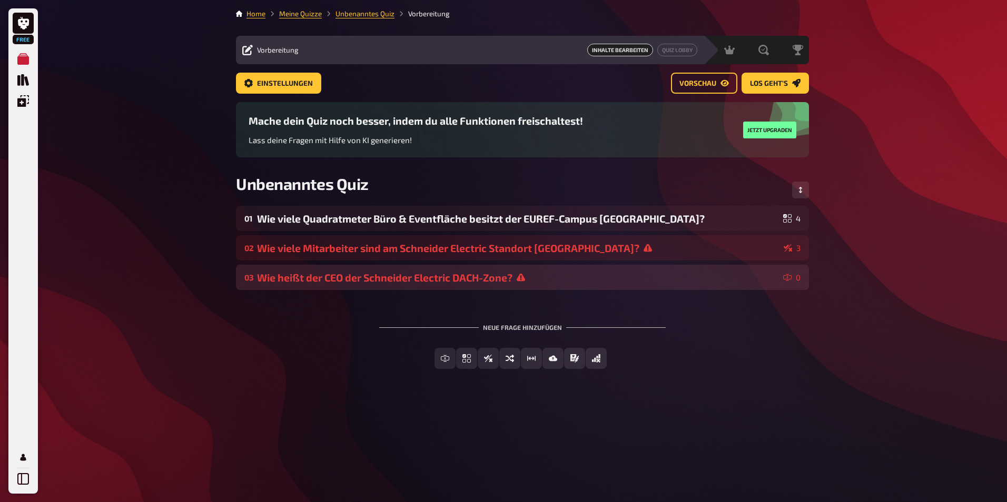
click at [441, 281] on div "Wie heißt der CEO der Schneider Electric DACH-Zone?" at bounding box center [518, 278] width 522 height 12
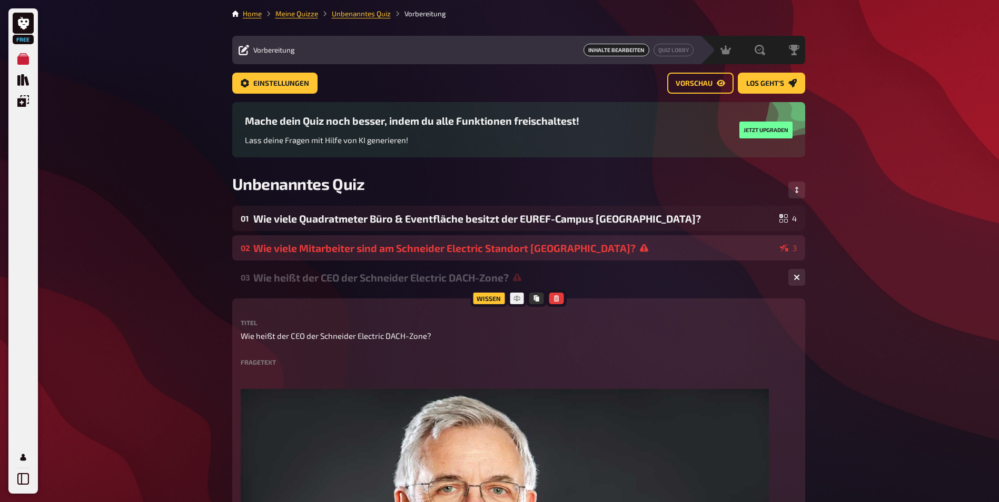
click at [408, 241] on div "02 Wie viele Mitarbeiter sind am Schneider Electric Standort Düsseldorf? 3" at bounding box center [518, 247] width 573 height 25
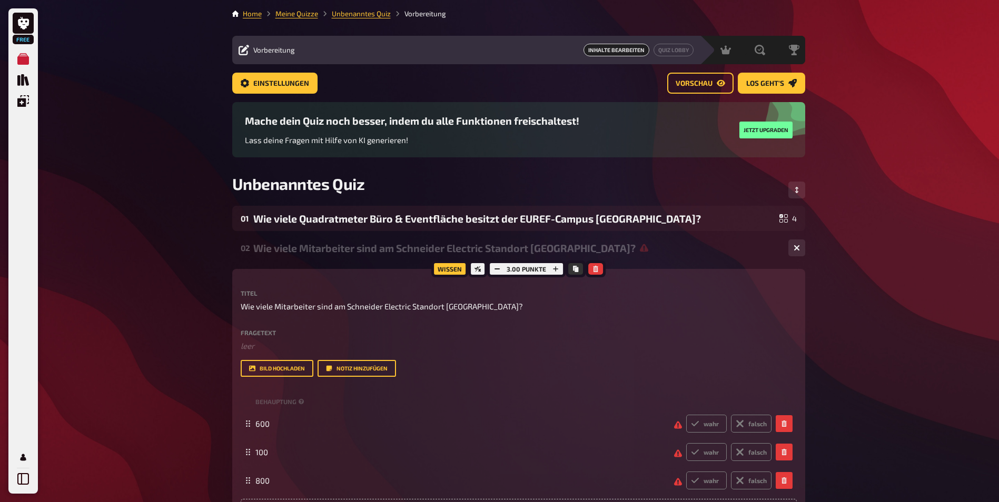
click at [265, 382] on div "Titel Wie viele Mitarbeiter sind am Schneider Electric Standort Düsseldorf? Fra…" at bounding box center [519, 408] width 556 height 237
click at [274, 369] on button "Bild hochladen" at bounding box center [277, 368] width 73 height 17
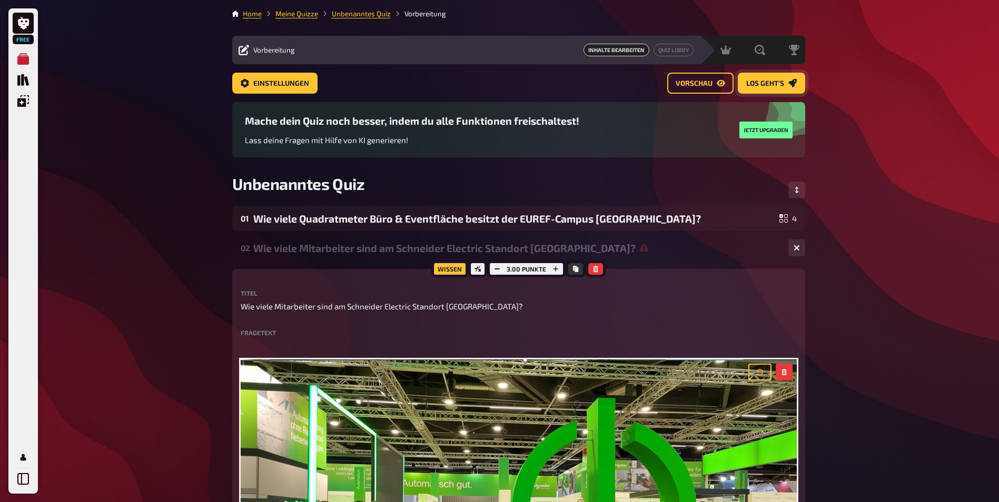
click at [769, 84] on span "Los geht's" at bounding box center [765, 83] width 38 height 7
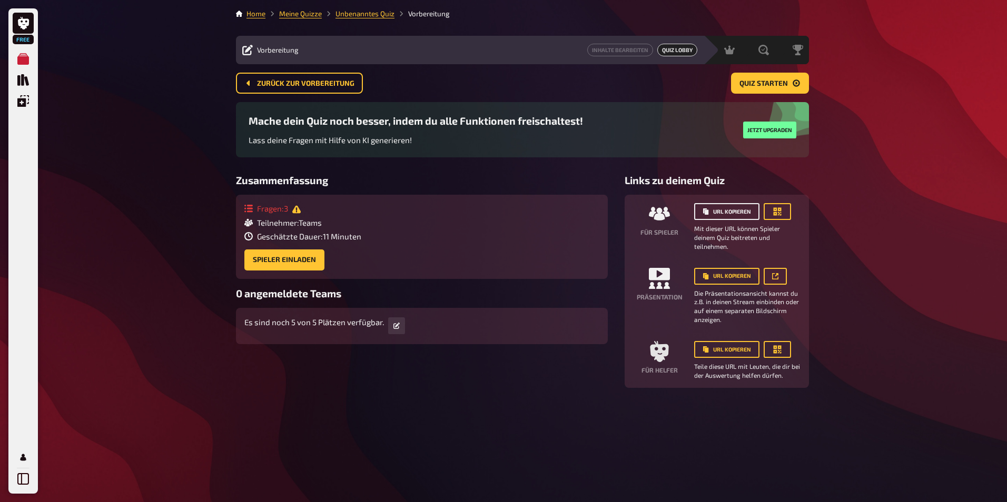
click at [710, 212] on button "URL kopieren" at bounding box center [726, 211] width 65 height 17
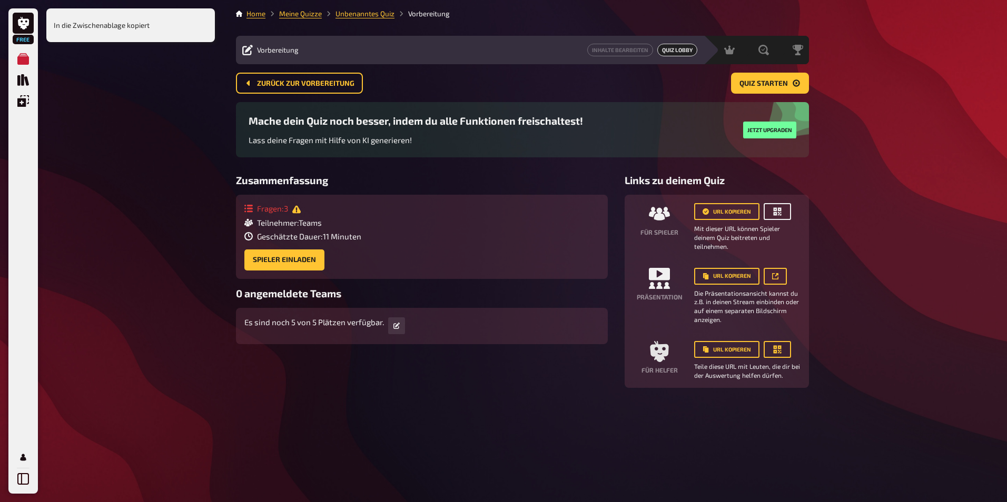
click at [781, 211] on icon "button" at bounding box center [777, 211] width 11 height 11
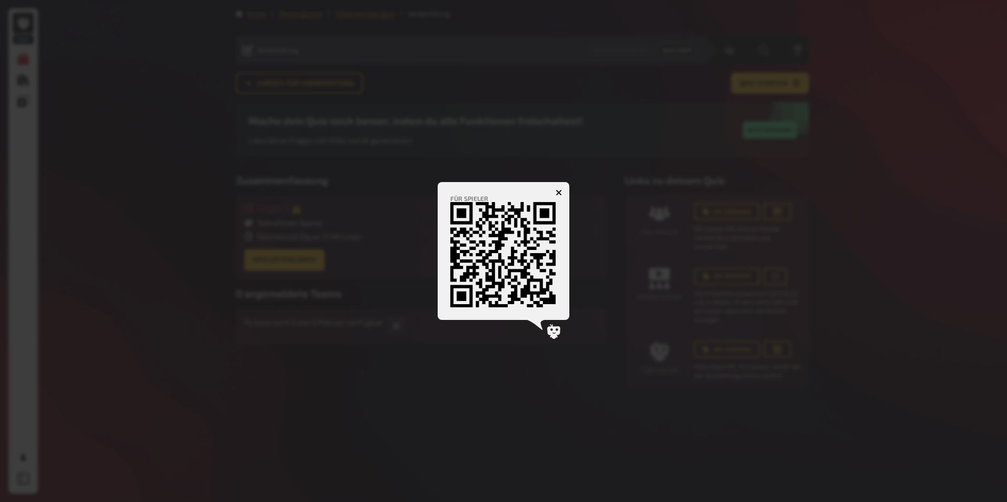
click at [649, 501] on div at bounding box center [503, 251] width 1007 height 502
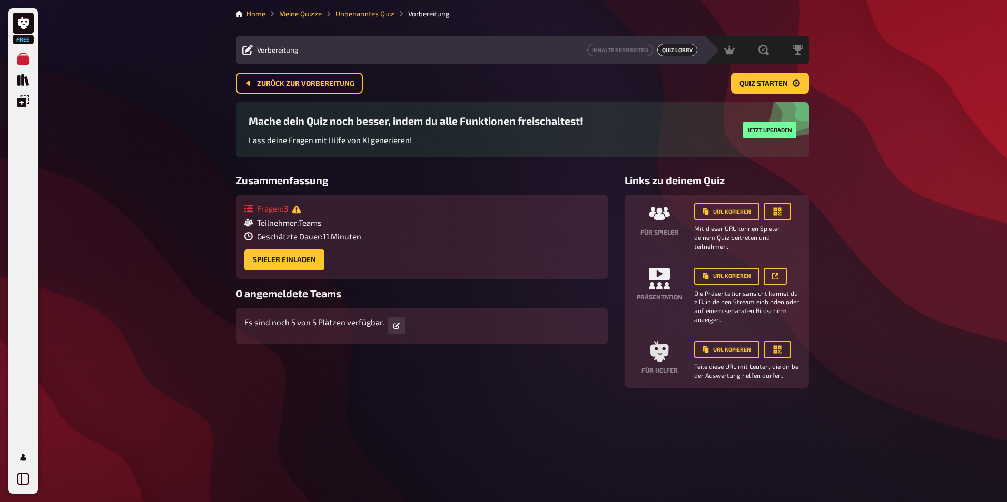
click at [494, 430] on div "Home Meine Quizze Unbenanntes Quiz Vorbereitung Vorbereitung Inhalte Bearbeiten…" at bounding box center [522, 251] width 590 height 502
click at [586, 415] on div "Home Meine Quizze Unbenanntes Quiz Vorbereitung Vorbereitung Inhalte Bearbeiten…" at bounding box center [522, 251] width 590 height 502
click at [763, 85] on span "Quiz starten" at bounding box center [763, 83] width 48 height 7
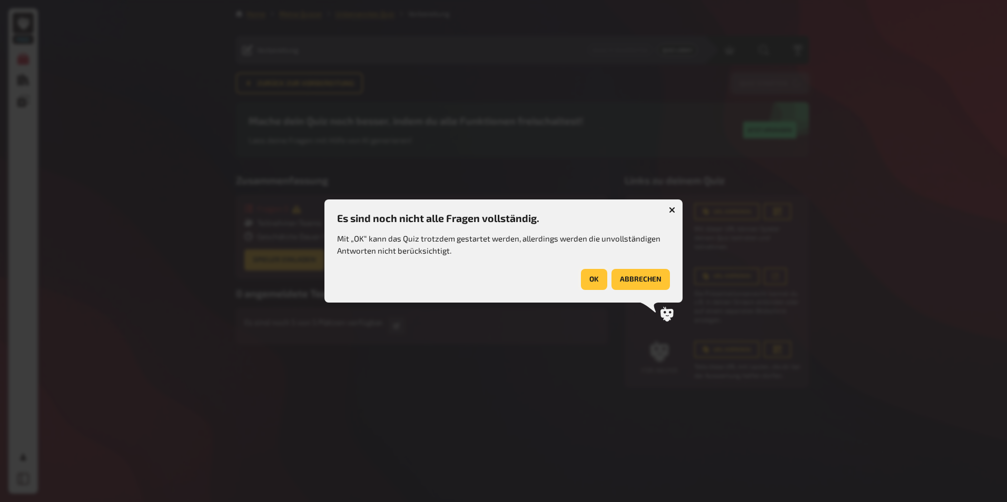
click at [595, 284] on button "OK" at bounding box center [594, 279] width 26 height 21
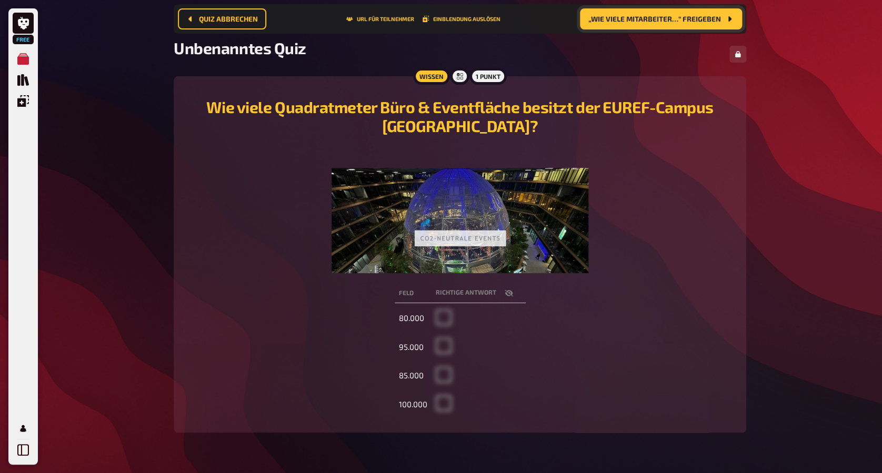
scroll to position [97, 0]
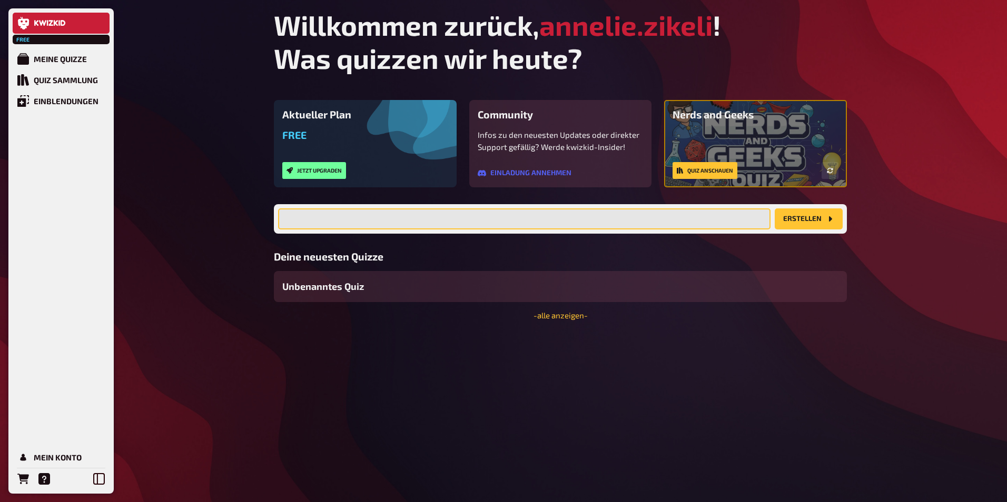
click at [411, 224] on input "text" at bounding box center [524, 218] width 492 height 21
click at [335, 223] on input "text" at bounding box center [524, 218] width 492 height 21
type input "Challange Accepted"
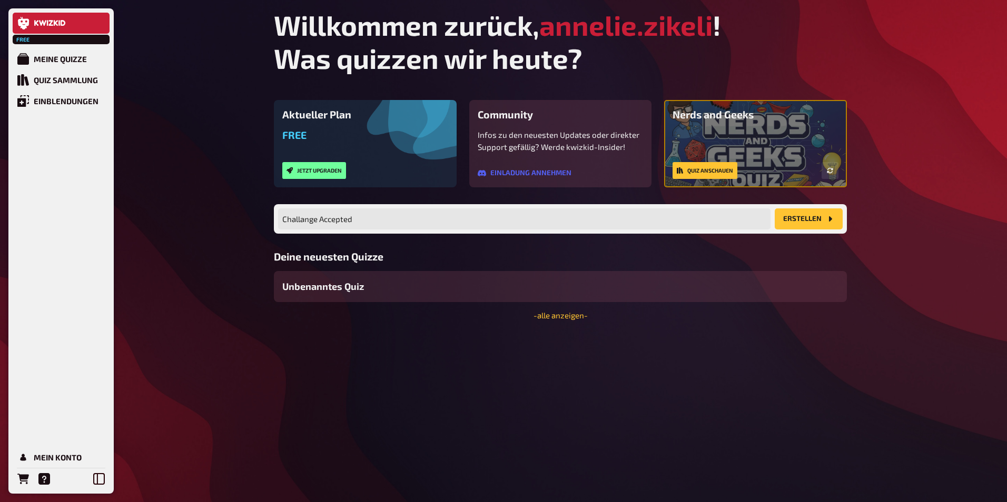
click at [807, 224] on button "Erstellen" at bounding box center [808, 218] width 68 height 21
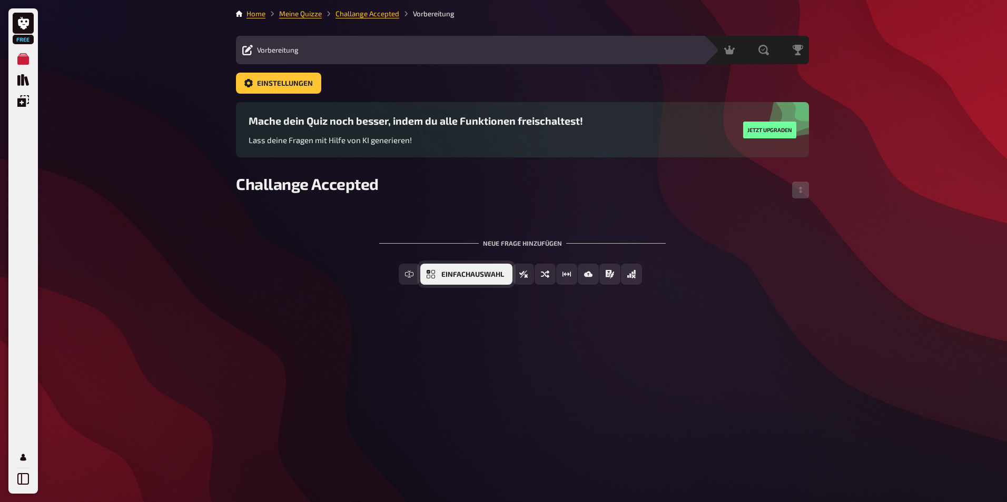
click at [440, 275] on button "Einfachauswahl" at bounding box center [466, 274] width 92 height 21
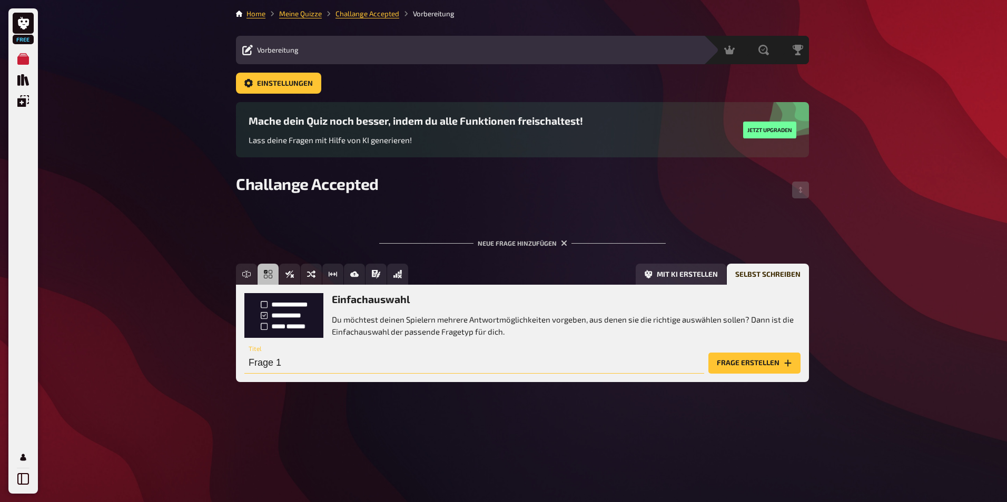
click at [303, 363] on input "Frage 1" at bounding box center [474, 363] width 460 height 21
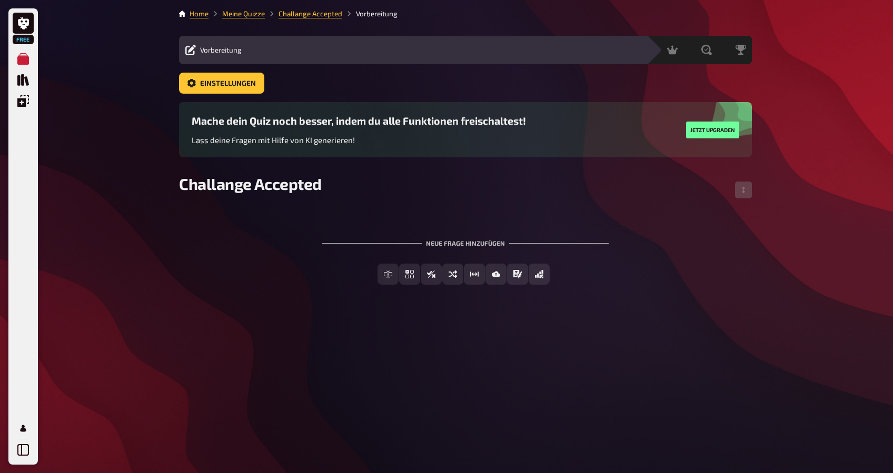
click at [690, 307] on div "Home Meine Quizze Challange Accepted Vorbereitung Vorbereitung Inhalte Bearbeit…" at bounding box center [466, 236] width 590 height 473
click at [240, 9] on link "Meine Quizze" at bounding box center [243, 13] width 43 height 8
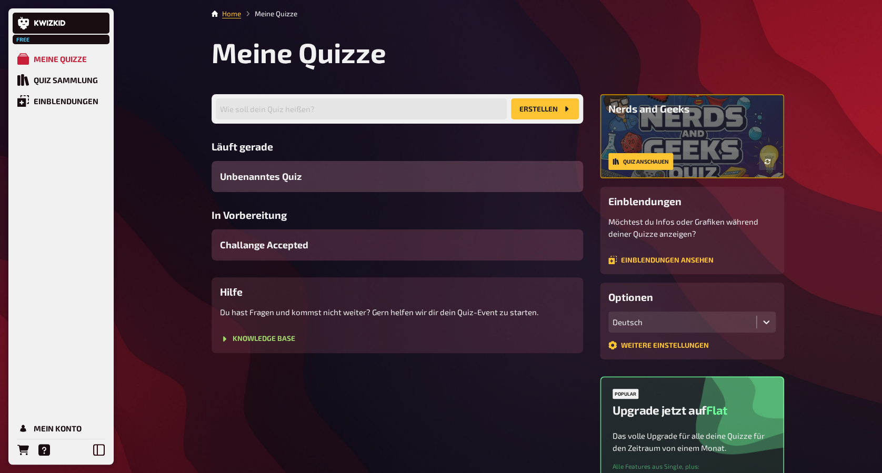
click at [314, 245] on div "Challange Accepted" at bounding box center [398, 245] width 372 height 31
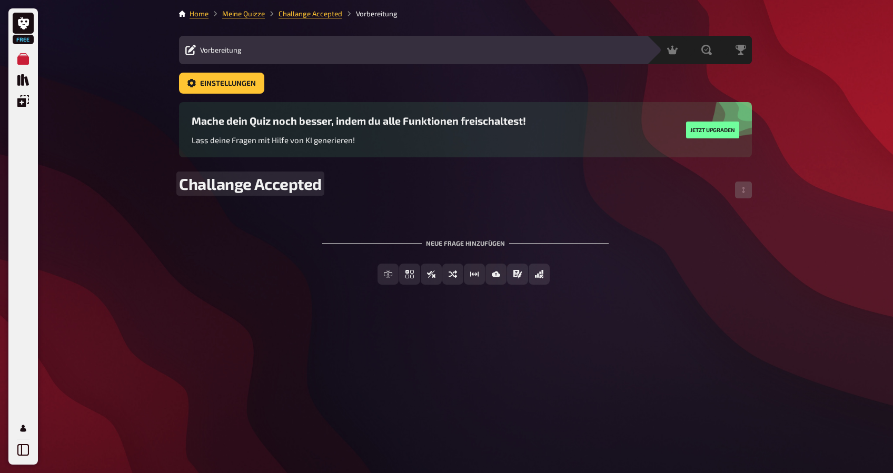
click at [424, 203] on div "Challange Accepted" at bounding box center [465, 190] width 573 height 32
click at [225, 12] on link "Meine Quizze" at bounding box center [243, 13] width 43 height 8
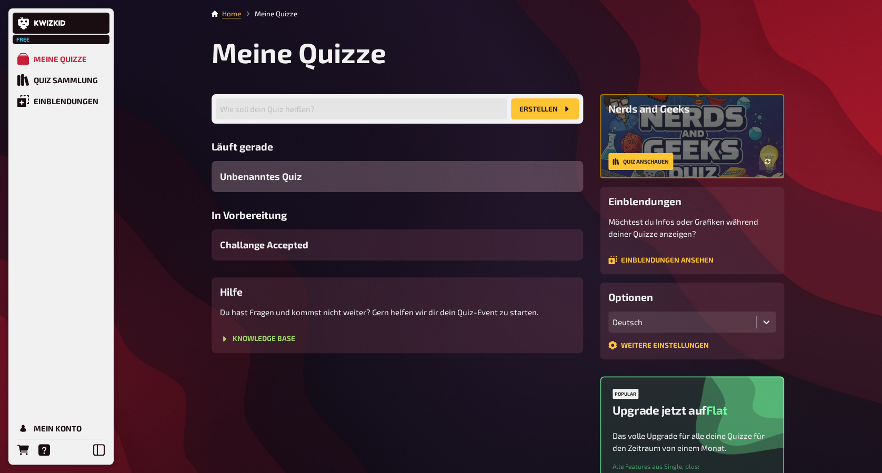
click at [278, 165] on div "Unbenanntes Quiz" at bounding box center [398, 176] width 372 height 31
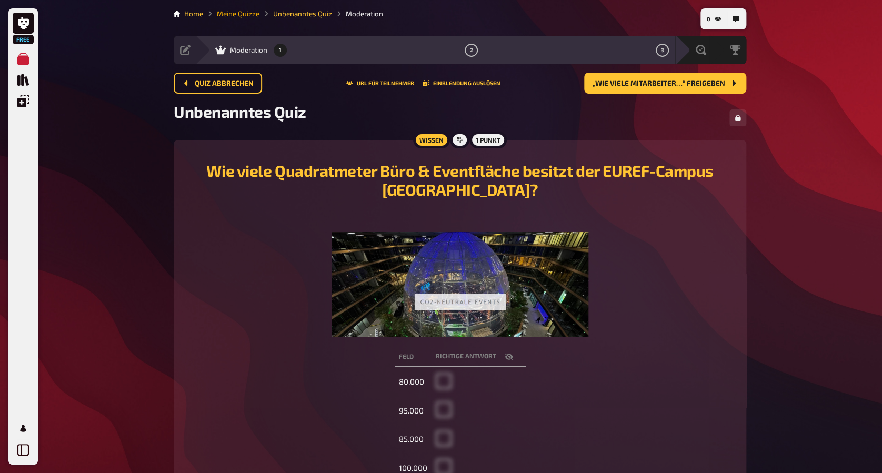
click at [240, 13] on link "Meine Quizze" at bounding box center [238, 13] width 43 height 8
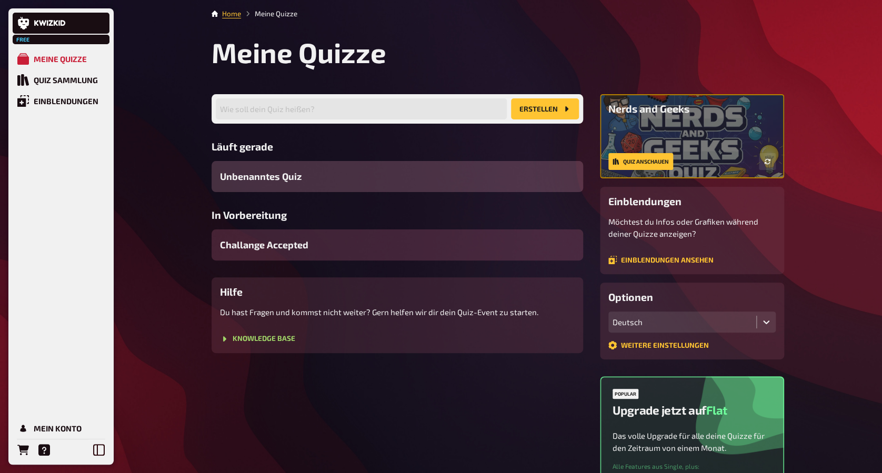
click at [291, 232] on div "Challange Accepted" at bounding box center [398, 245] width 372 height 31
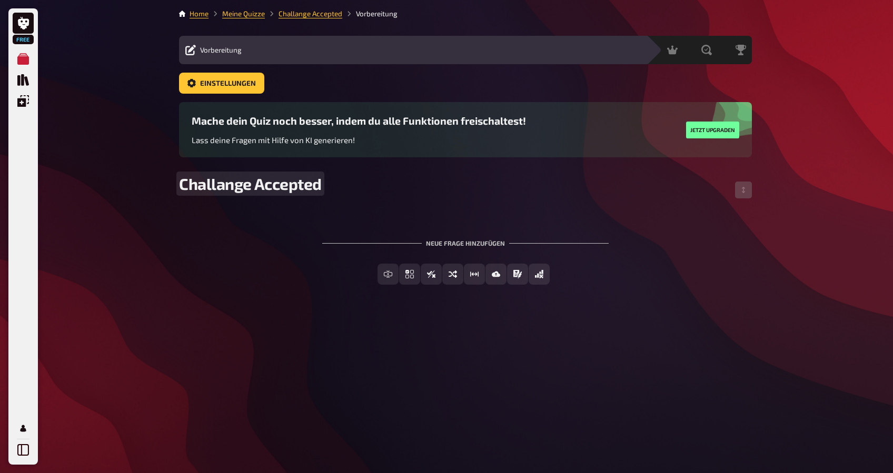
click at [239, 182] on span "Challange Accepted" at bounding box center [250, 183] width 143 height 19
click at [413, 219] on div "To pick up a draggable item, press the space bar. While dragging, use the arrow…" at bounding box center [465, 254] width 573 height 96
click at [235, 8] on div "Home Meine Quizze TEST Vorbereitung Vorbereitung Inhalte Bearbeiten Quiz Lobby …" at bounding box center [466, 236] width 590 height 473
click at [242, 18] on li "Meine Quizze" at bounding box center [236, 13] width 56 height 11
click at [244, 17] on link "Meine Quizze" at bounding box center [243, 13] width 43 height 8
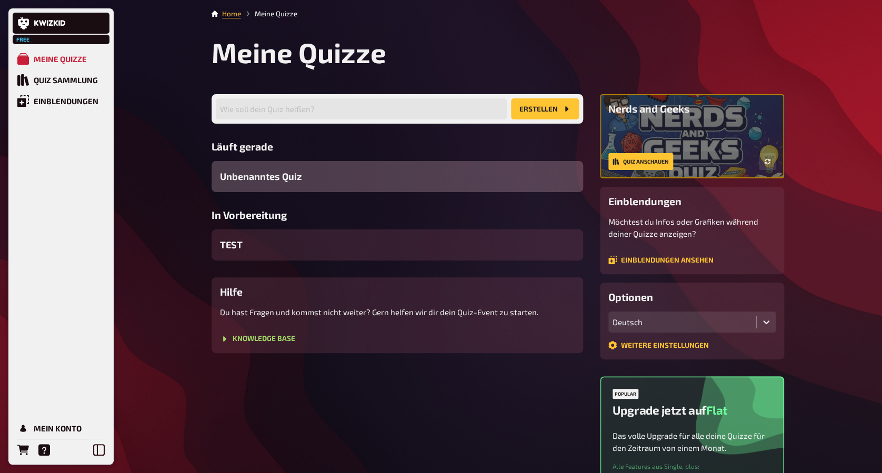
click at [318, 168] on div "Unbenanntes Quiz" at bounding box center [398, 176] width 372 height 31
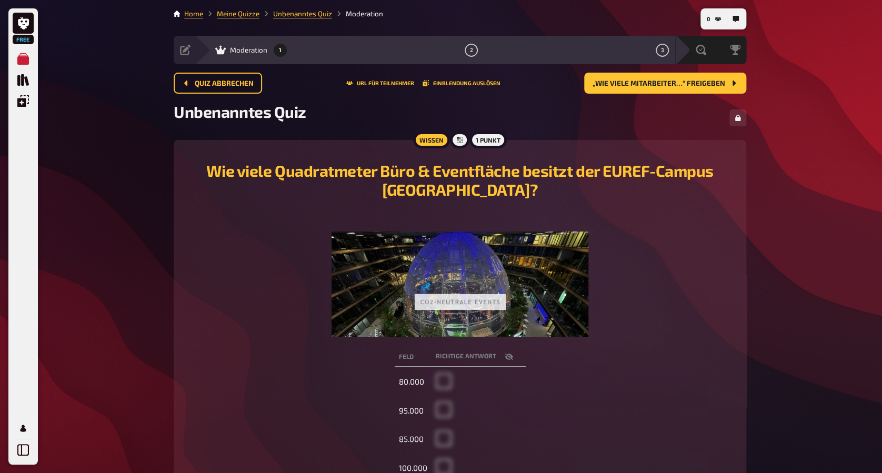
click at [262, 109] on span "Unbenanntes Quiz" at bounding box center [240, 111] width 133 height 19
drag, startPoint x: 316, startPoint y: 114, endPoint x: 291, endPoint y: 114, distance: 25.8
click at [291, 114] on div "Unbenanntes Quiz" at bounding box center [460, 118] width 573 height 32
drag, startPoint x: 291, startPoint y: 114, endPoint x: 296, endPoint y: 114, distance: 5.8
click at [297, 114] on span "Unbenanntes Quiz" at bounding box center [240, 111] width 133 height 19
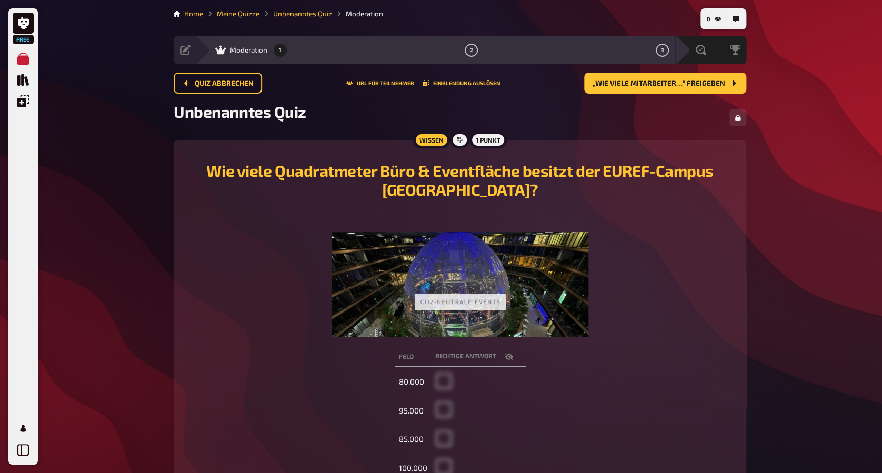
click at [372, 114] on div "Unbenanntes Quiz" at bounding box center [460, 118] width 573 height 32
click at [456, 132] on div at bounding box center [459, 140] width 19 height 17
click at [459, 138] on icon at bounding box center [460, 140] width 6 height 6
click at [731, 77] on button "„Wie viele Mitarbeiter…“ freigeben" at bounding box center [665, 83] width 162 height 21
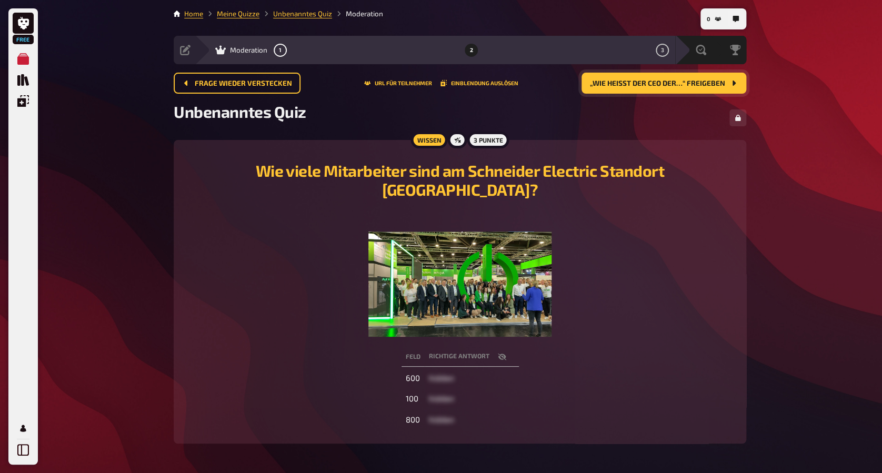
click at [725, 80] on button "„Wie heißt der CEO der…“ freigeben" at bounding box center [664, 83] width 165 height 21
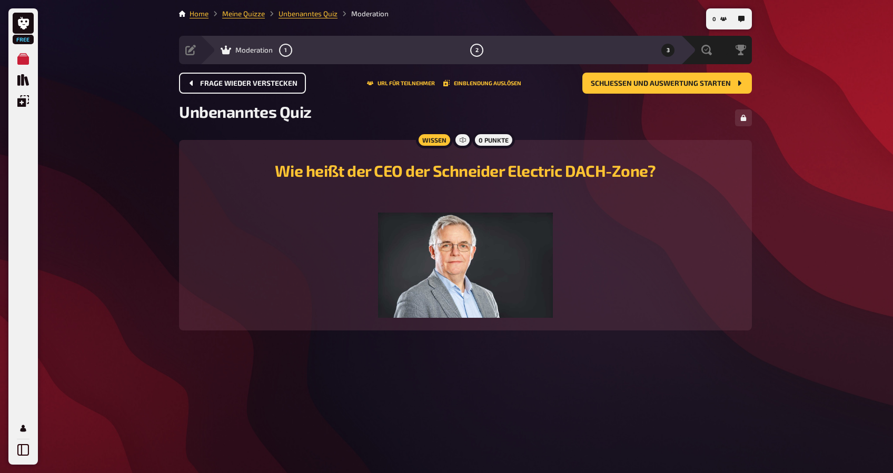
click at [193, 92] on button "Frage wieder verstecken" at bounding box center [242, 83] width 127 height 21
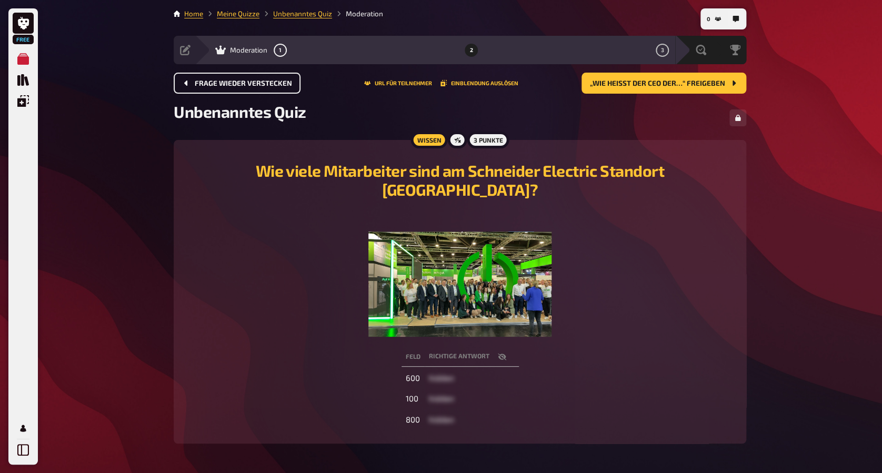
click at [194, 92] on button "Frage wieder verstecken" at bounding box center [237, 83] width 127 height 21
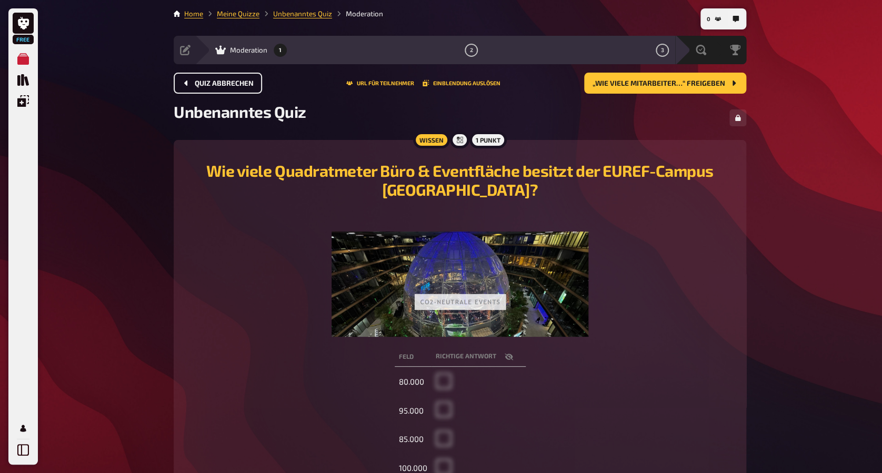
click at [194, 92] on button "Quiz abbrechen" at bounding box center [218, 83] width 88 height 21
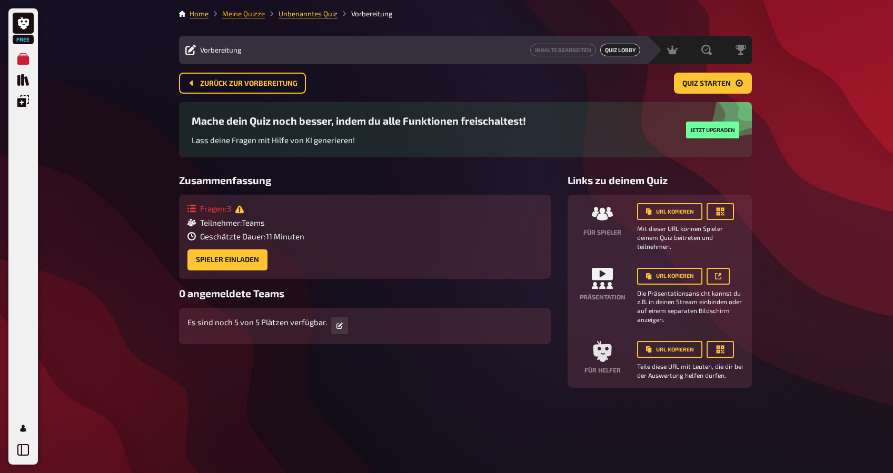
click at [244, 13] on link "Meine Quizze" at bounding box center [243, 13] width 43 height 8
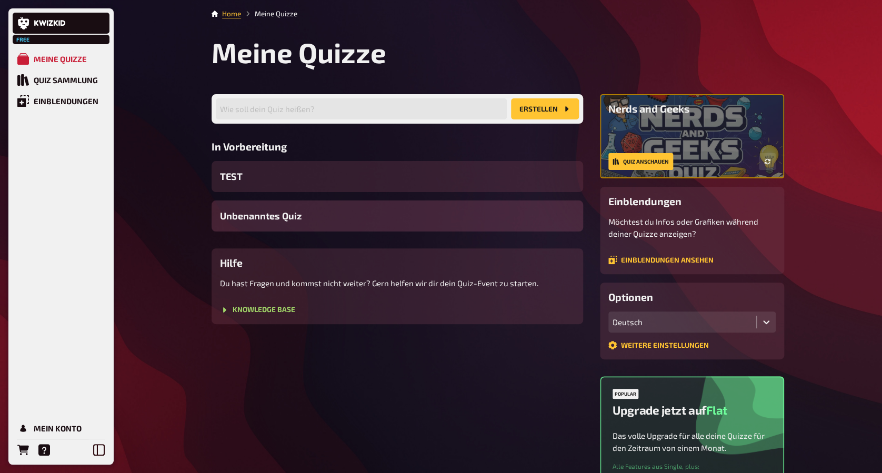
click at [513, 219] on div "Unbenanntes Quiz" at bounding box center [398, 216] width 372 height 31
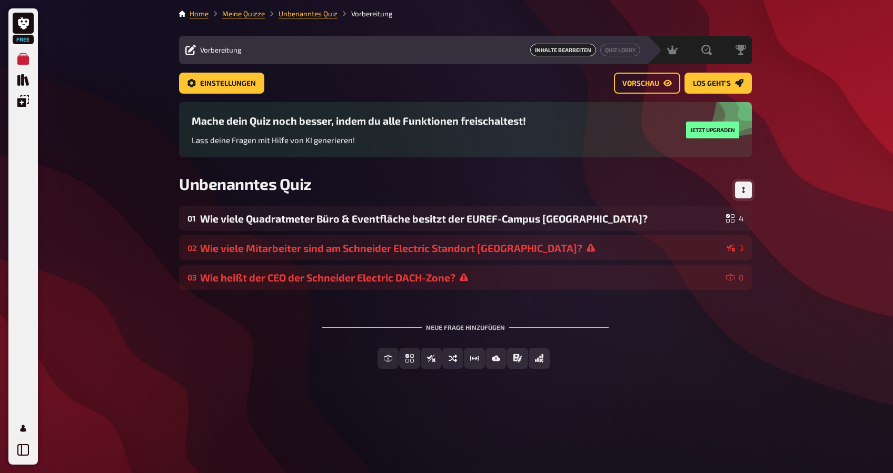
click at [743, 184] on button "Reihenfolge anpassen" at bounding box center [743, 190] width 17 height 17
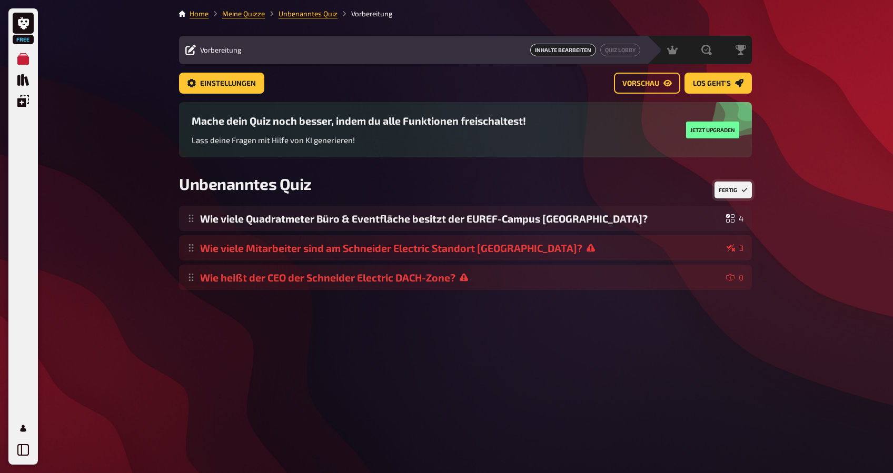
click at [742, 192] on icon "Reihenfolge anpassen" at bounding box center [744, 190] width 6 height 6
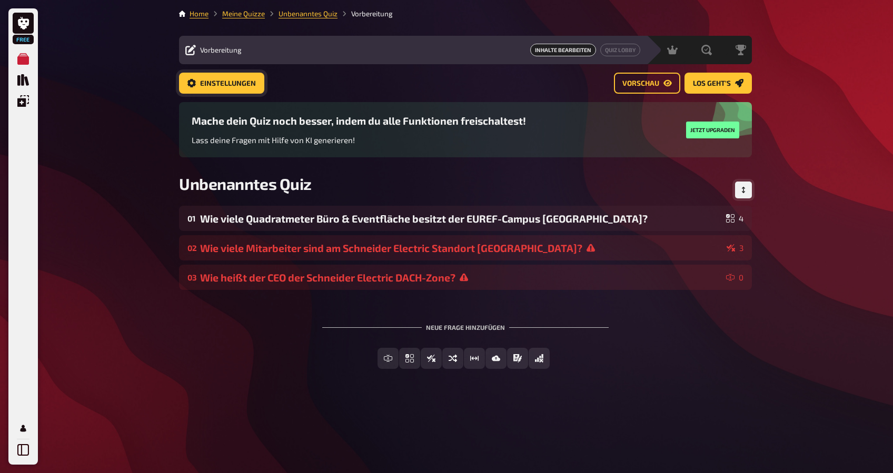
click at [203, 86] on span "Einstellungen" at bounding box center [228, 83] width 56 height 7
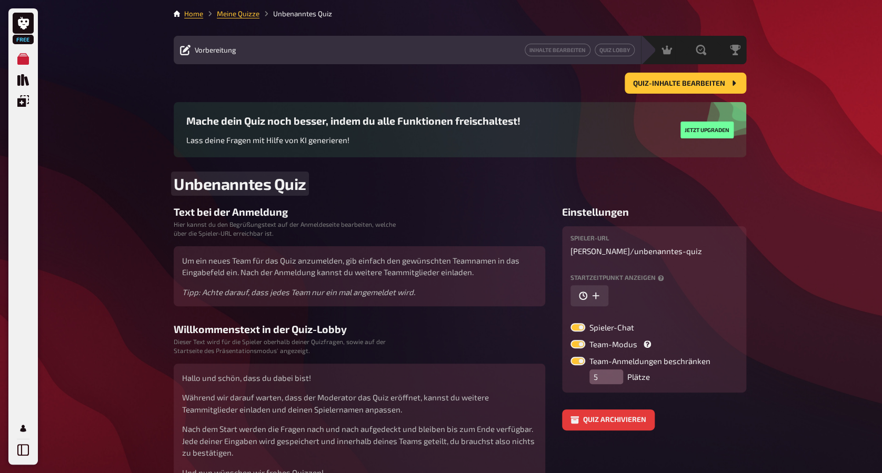
click at [277, 182] on span "Unbenanntes Quiz" at bounding box center [240, 183] width 133 height 19
drag, startPoint x: 303, startPoint y: 183, endPoint x: 83, endPoint y: 184, distance: 220.1
click at [83, 184] on div "Free Meine Quizze Quiz Sammlung Einblendungen Mein Konto Home Meine Quizze Unbe…" at bounding box center [441, 269] width 882 height 538
click at [425, 181] on h2 "Challenge Accepted" at bounding box center [460, 183] width 573 height 19
click at [607, 378] on input "5" at bounding box center [607, 377] width 34 height 15
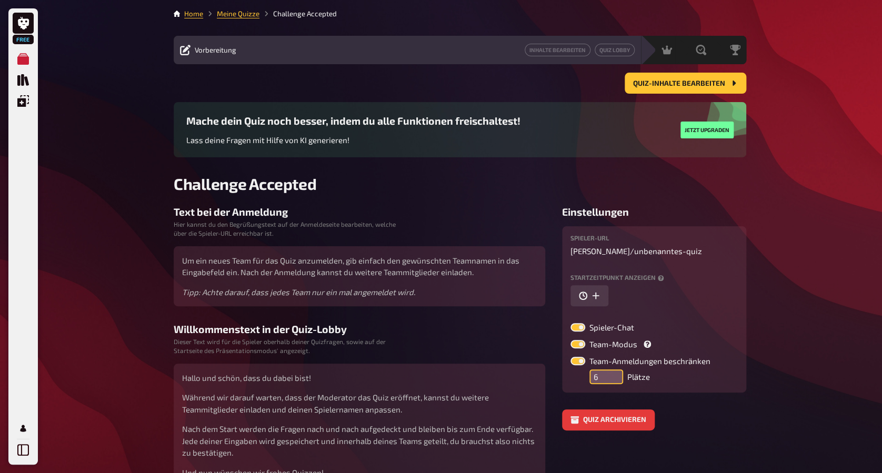
click at [612, 370] on input "6" at bounding box center [607, 377] width 34 height 15
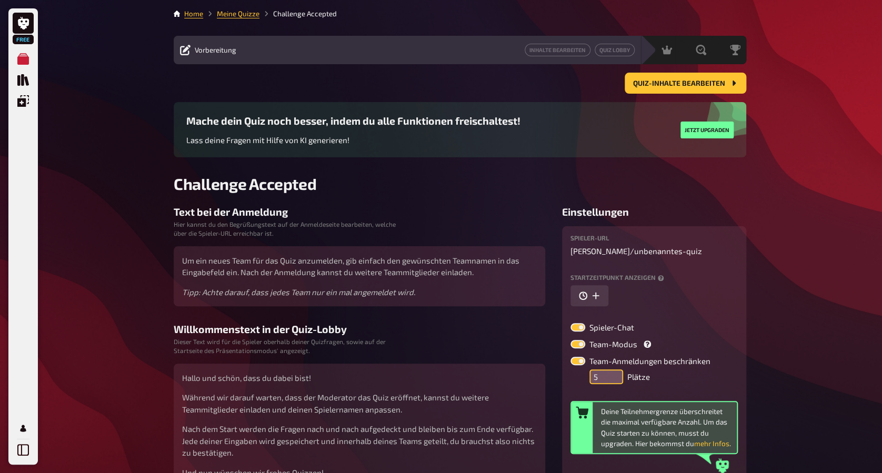
type input "5"
click at [617, 379] on input "5" at bounding box center [607, 377] width 34 height 15
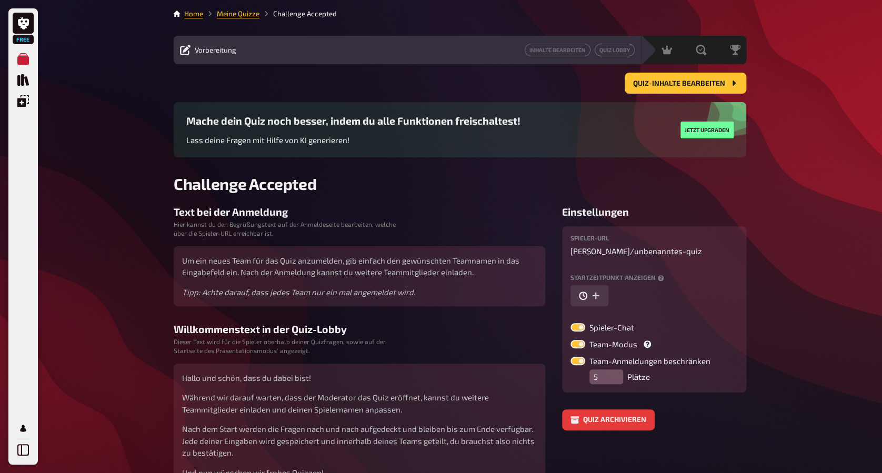
click at [772, 325] on div "Free Meine Quizze Quiz Sammlung Einblendungen Mein Konto Home Meine Quizze Chal…" at bounding box center [441, 269] width 882 height 538
click at [695, 81] on span "Quiz-Inhalte bearbeiten" at bounding box center [679, 83] width 92 height 7
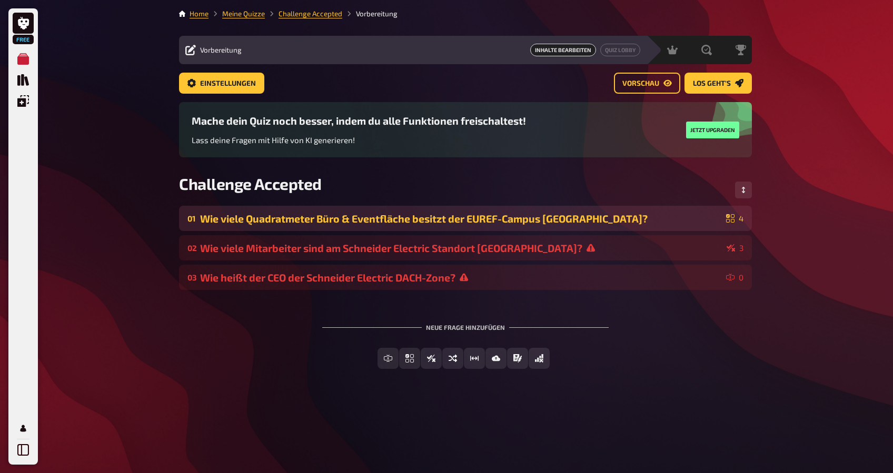
click at [383, 217] on div "Wie viele Quadratmeter Büro & Eventfläche besitzt der EUREF-Campus Düsseldorf?" at bounding box center [461, 219] width 522 height 12
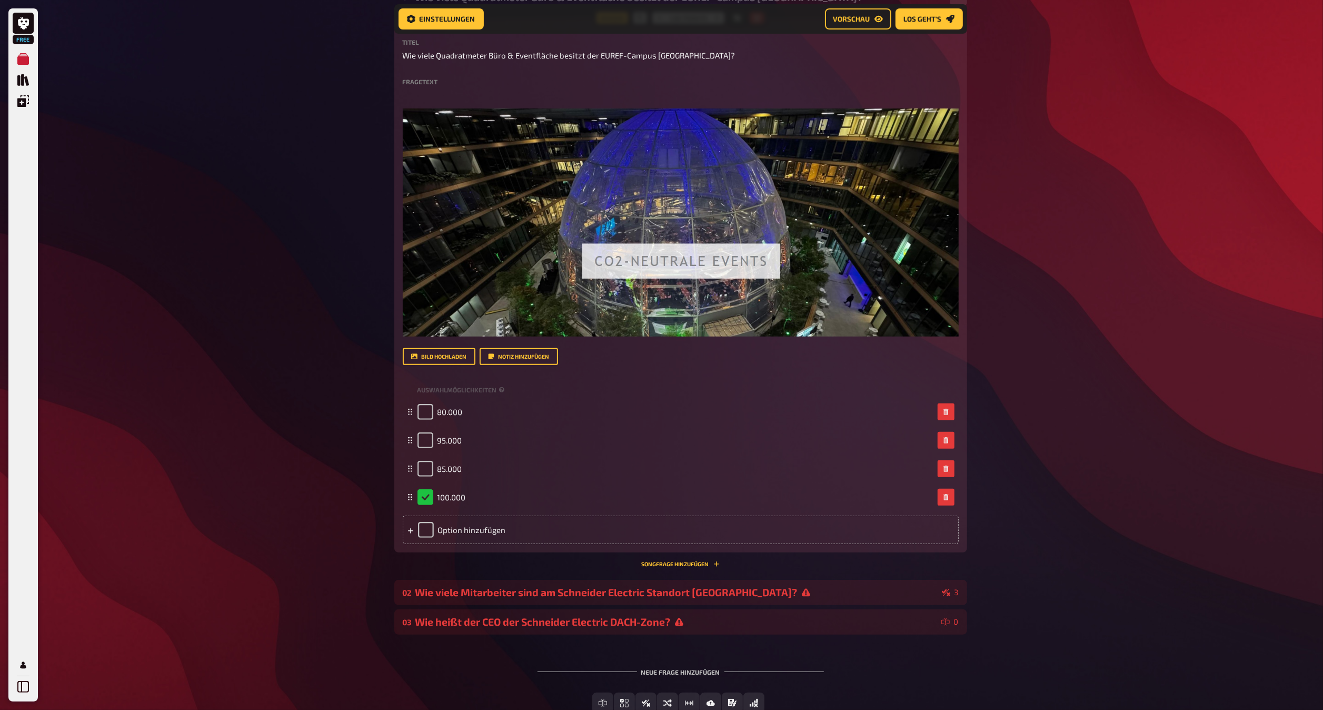
scroll to position [184, 0]
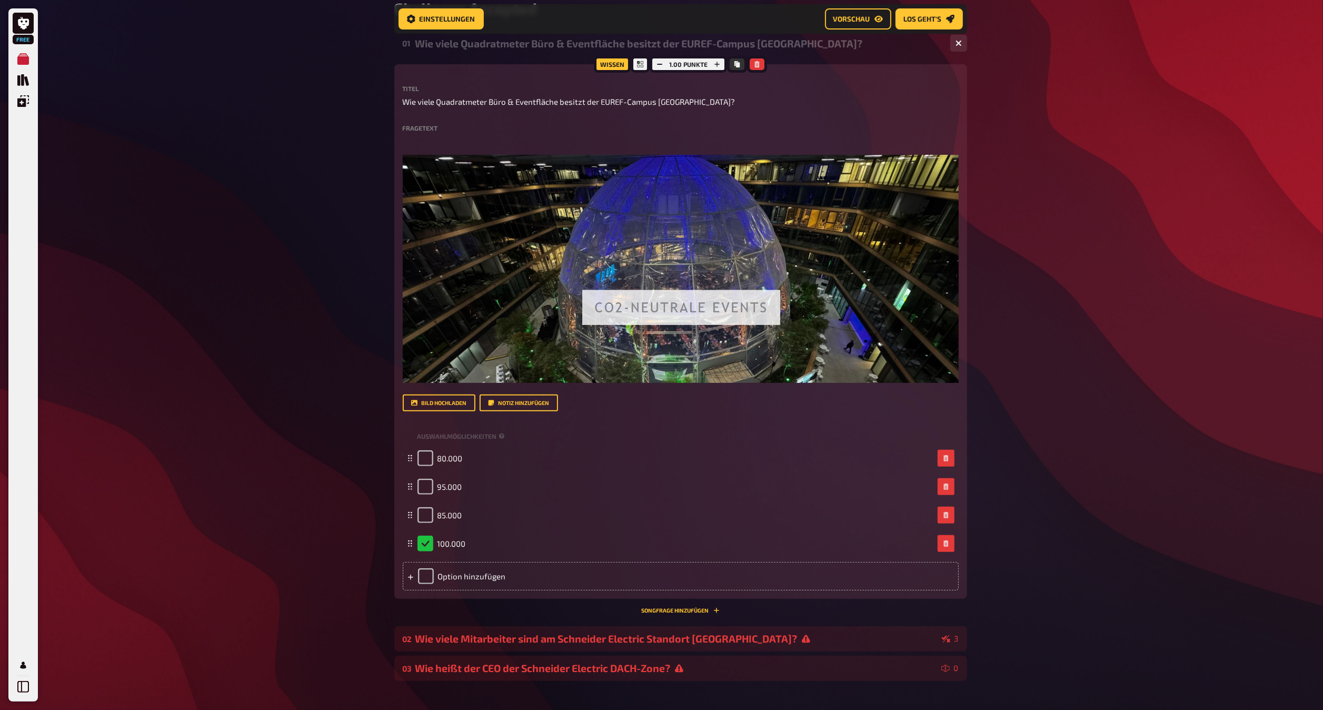
click at [1006, 337] on div "Free Meine Quizze Quiz Sammlung Einblendungen Mein Konto Home Meine Quizze Chal…" at bounding box center [661, 321] width 1323 height 1011
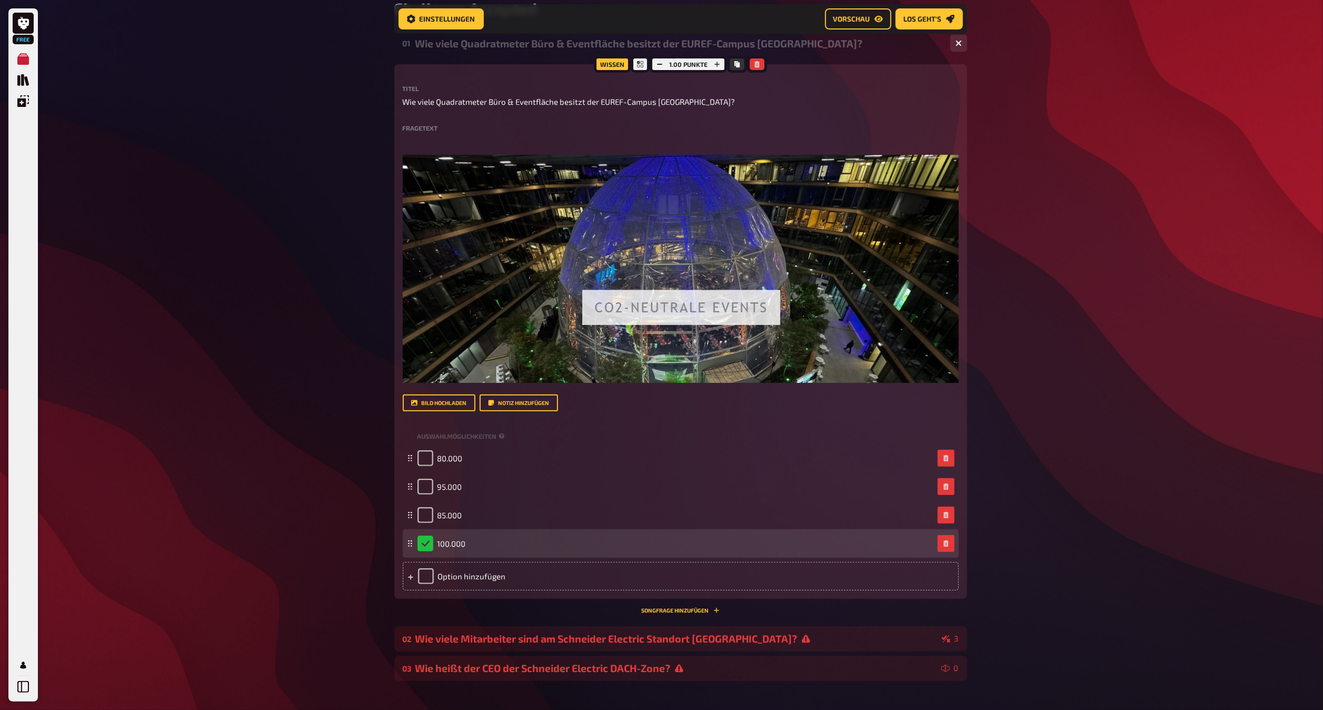
click at [424, 502] on div "100.000" at bounding box center [442, 543] width 48 height 16
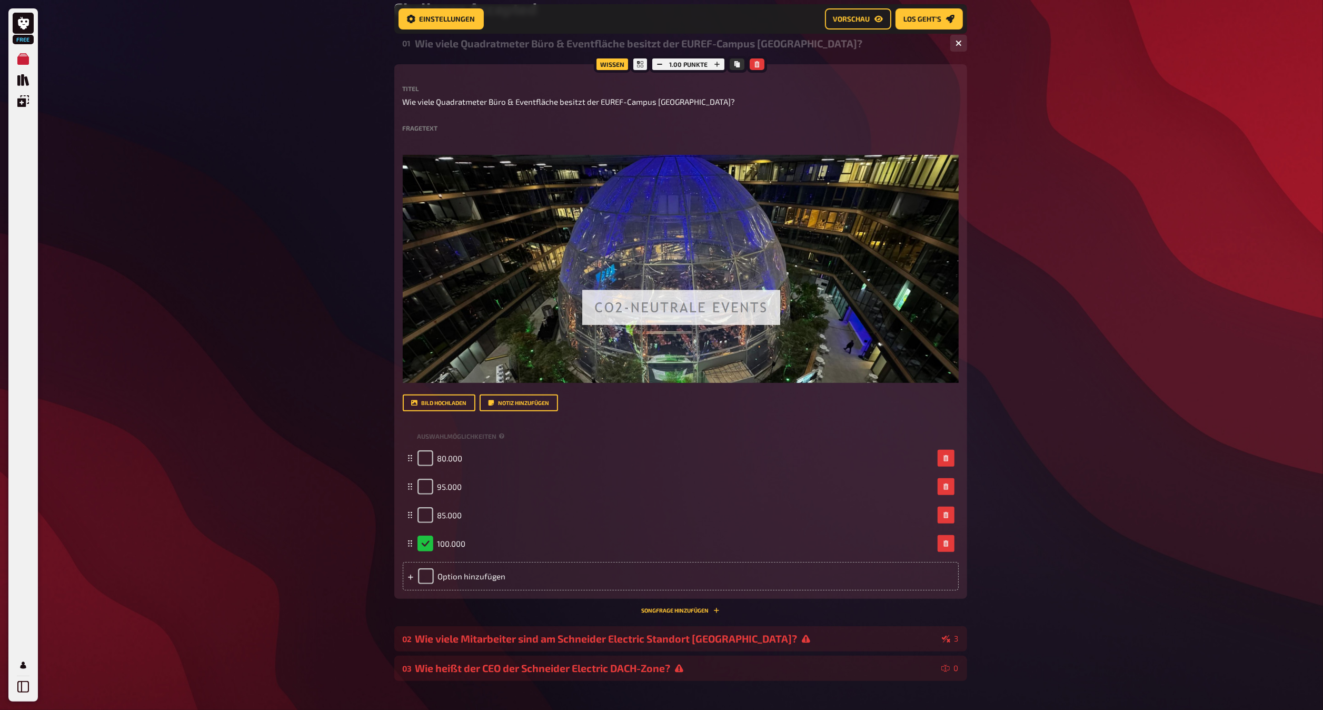
click at [1006, 340] on div "Free Meine Quizze Quiz Sammlung Einblendungen Mein Konto Home Meine Quizze Chal…" at bounding box center [661, 321] width 1323 height 1011
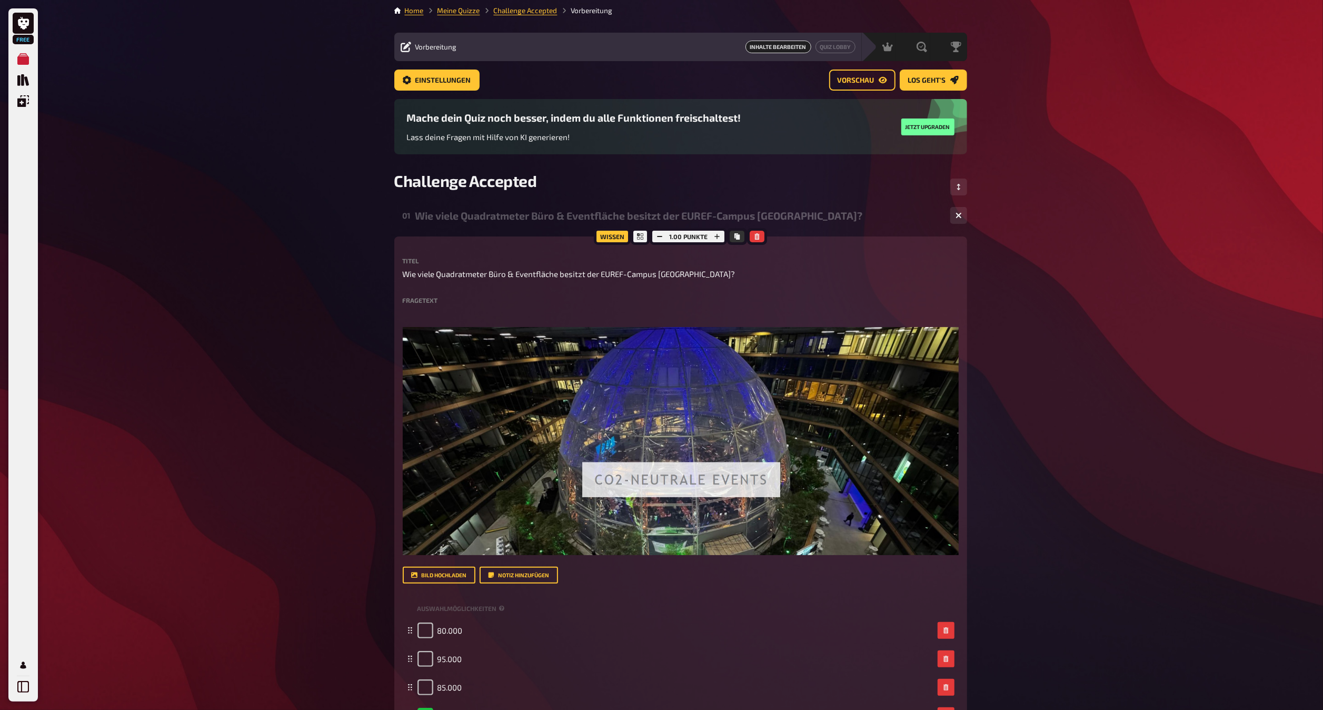
scroll to position [0, 0]
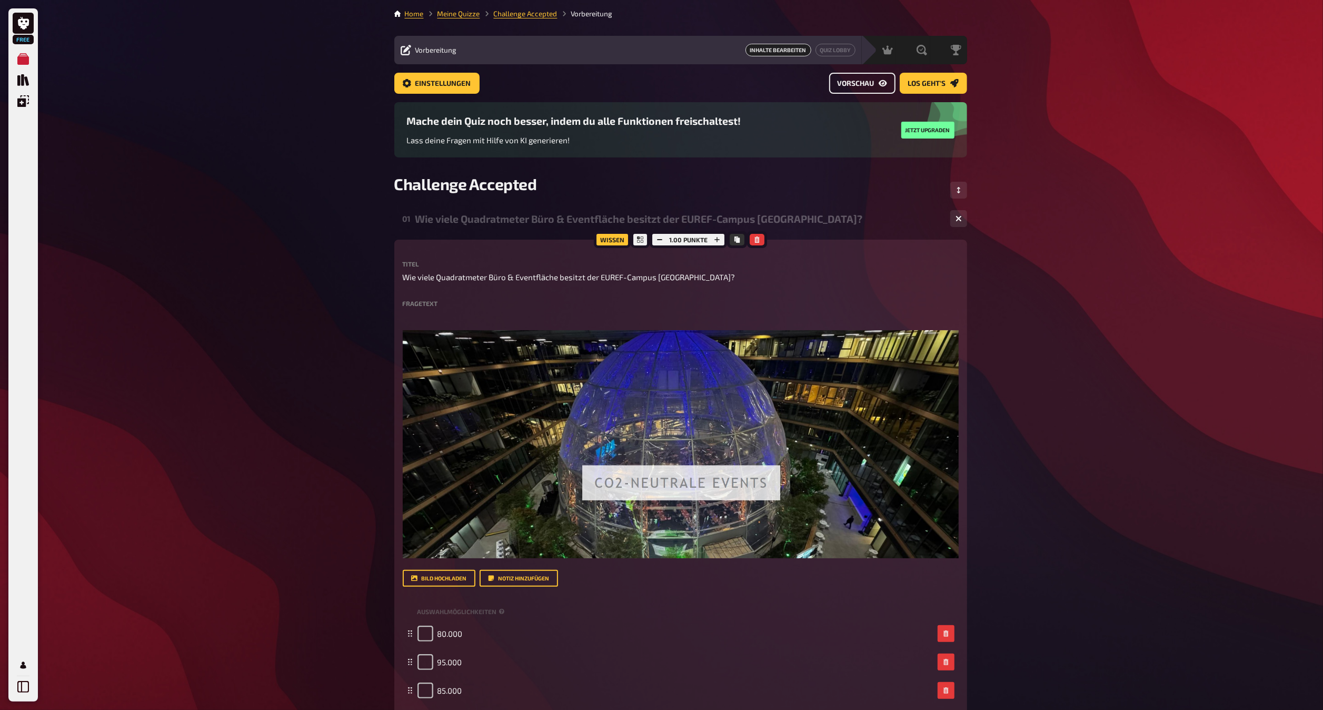
click at [860, 89] on link "Vorschau" at bounding box center [862, 83] width 66 height 21
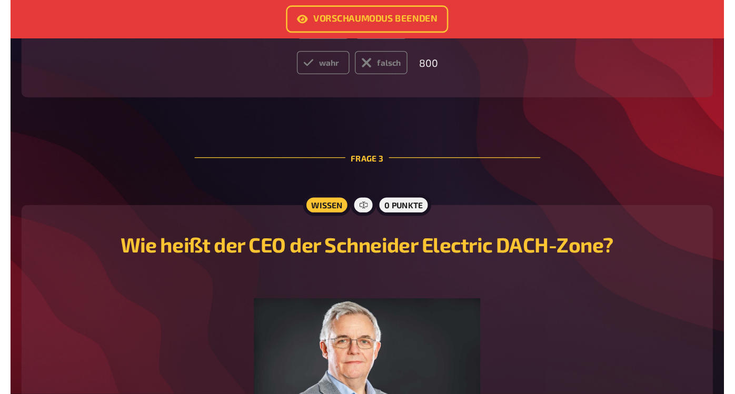
scroll to position [959, 0]
